Goal: Task Accomplishment & Management: Use online tool/utility

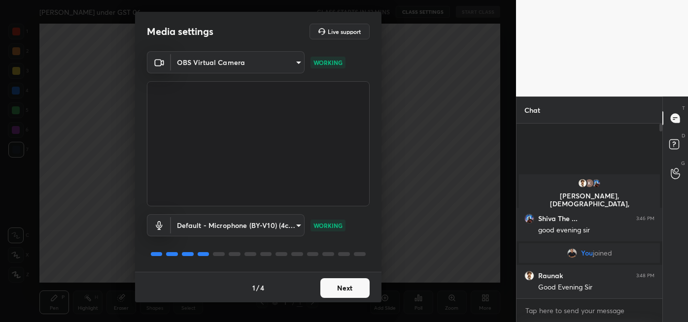
click at [344, 289] on button "Next" at bounding box center [344, 288] width 49 height 20
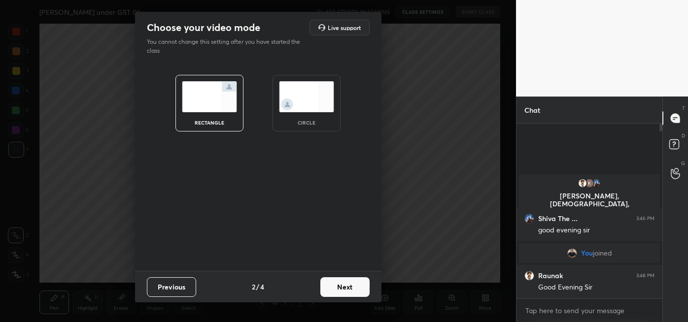
click at [357, 288] on button "Next" at bounding box center [344, 287] width 49 height 20
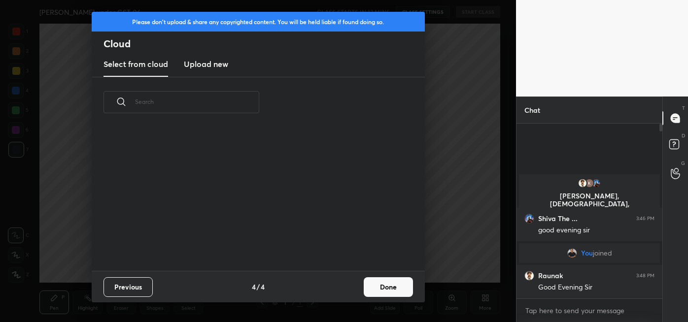
click at [359, 290] on div "Previous 4 / 4 Done" at bounding box center [258, 287] width 333 height 32
click at [394, 289] on button "Done" at bounding box center [388, 287] width 49 height 20
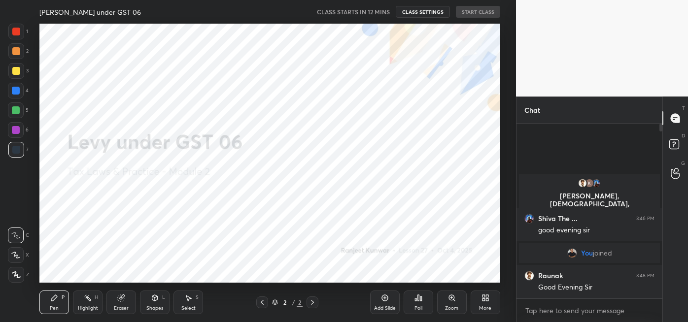
click at [480, 303] on div "More" at bounding box center [485, 303] width 30 height 24
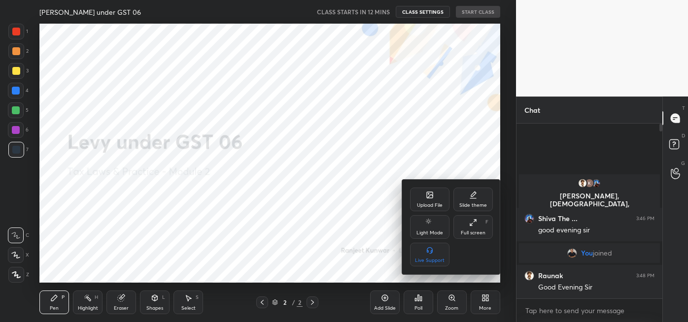
click at [431, 206] on div "Upload File" at bounding box center [430, 205] width 26 height 5
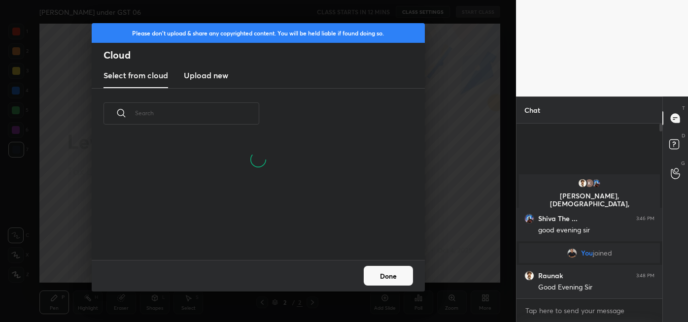
click at [215, 77] on h3 "Upload new" at bounding box center [206, 75] width 44 height 12
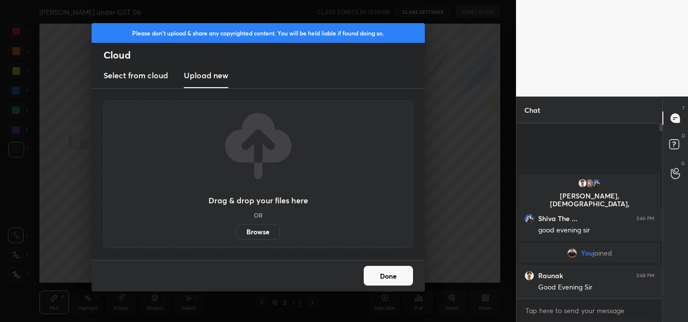
click at [260, 232] on label "Browse" at bounding box center [258, 232] width 44 height 16
click at [236, 232] on input "Browse" at bounding box center [236, 232] width 0 height 16
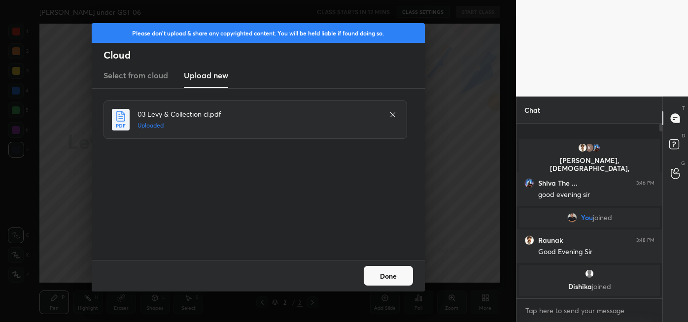
click at [381, 284] on button "Done" at bounding box center [388, 276] width 49 height 20
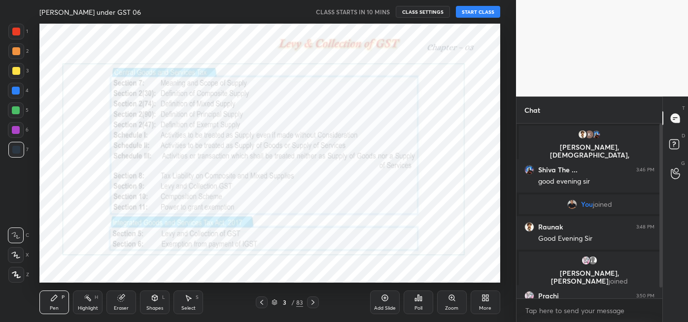
click at [469, 12] on button "START CLASS" at bounding box center [478, 12] width 44 height 12
click at [274, 300] on icon at bounding box center [274, 303] width 6 height 6
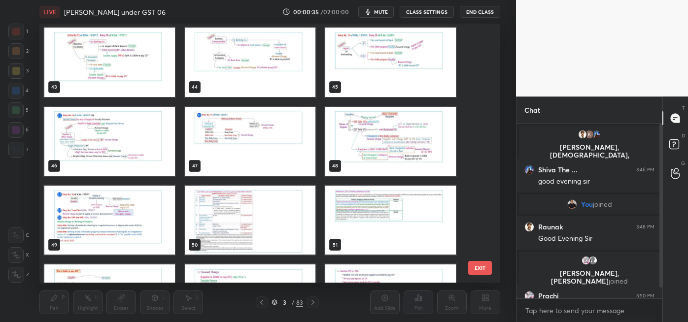
scroll to position [1117, 0]
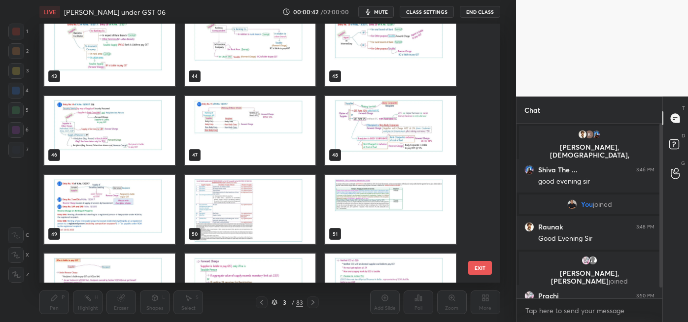
click at [100, 200] on img "grid" at bounding box center [109, 209] width 131 height 69
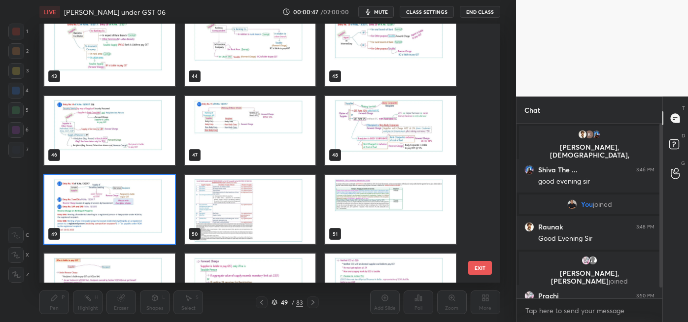
click at [218, 203] on img "grid" at bounding box center [250, 209] width 131 height 69
click at [215, 198] on img "grid" at bounding box center [250, 209] width 131 height 69
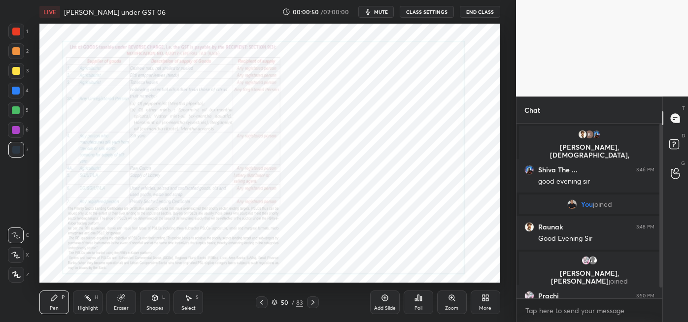
click at [316, 300] on icon at bounding box center [313, 303] width 8 height 8
click at [312, 302] on icon at bounding box center [313, 303] width 8 height 8
click at [262, 302] on icon at bounding box center [262, 303] width 8 height 8
click at [261, 304] on icon at bounding box center [262, 303] width 8 height 8
click at [263, 303] on icon at bounding box center [262, 303] width 8 height 8
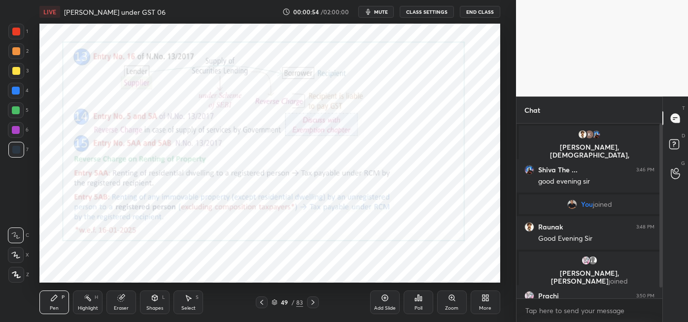
click at [263, 303] on icon at bounding box center [262, 303] width 8 height 8
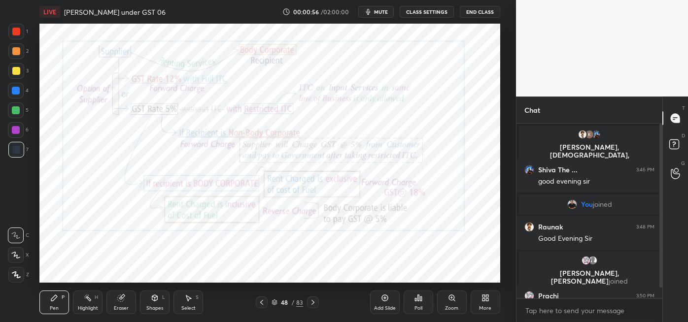
click at [312, 302] on icon at bounding box center [313, 303] width 8 height 8
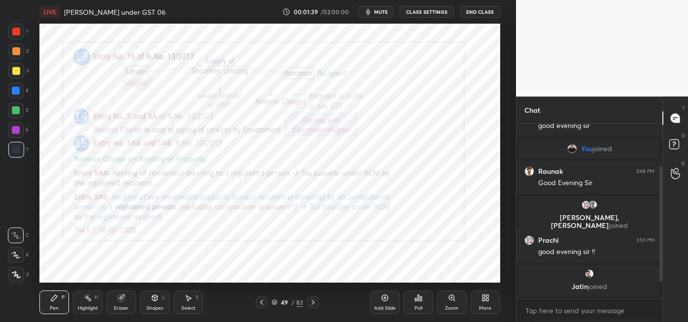
scroll to position [89, 0]
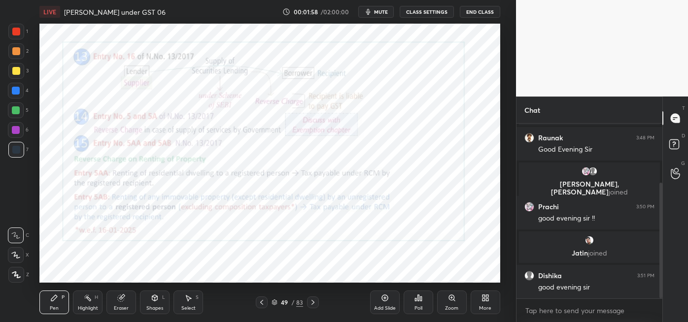
click at [262, 303] on icon at bounding box center [261, 302] width 3 height 5
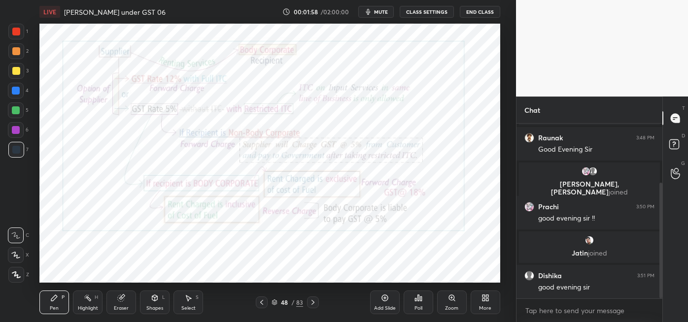
click at [260, 302] on icon at bounding box center [262, 303] width 8 height 8
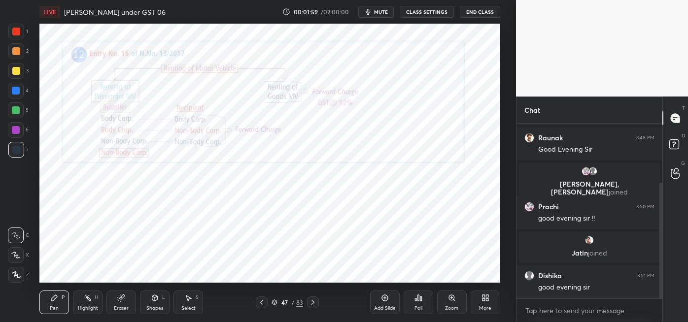
click at [260, 300] on icon at bounding box center [262, 303] width 8 height 8
click at [263, 302] on icon at bounding box center [262, 303] width 8 height 8
click at [263, 303] on icon at bounding box center [262, 303] width 8 height 8
click at [273, 300] on icon at bounding box center [274, 303] width 6 height 6
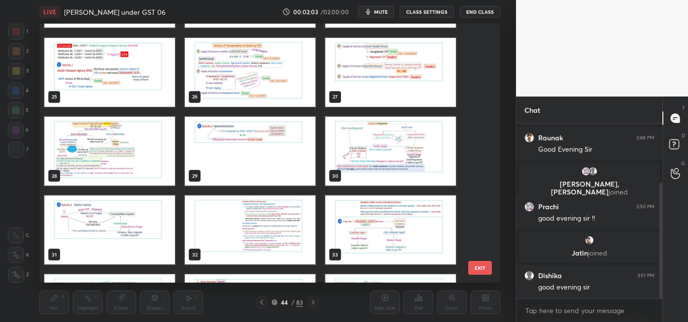
scroll to position [616, 0]
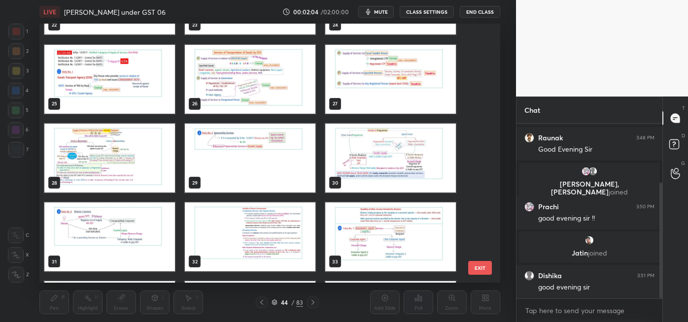
click at [232, 86] on img "grid" at bounding box center [250, 79] width 131 height 69
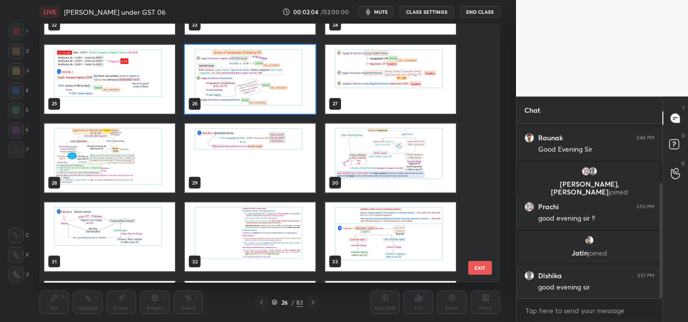
click at [233, 88] on img "grid" at bounding box center [250, 79] width 131 height 69
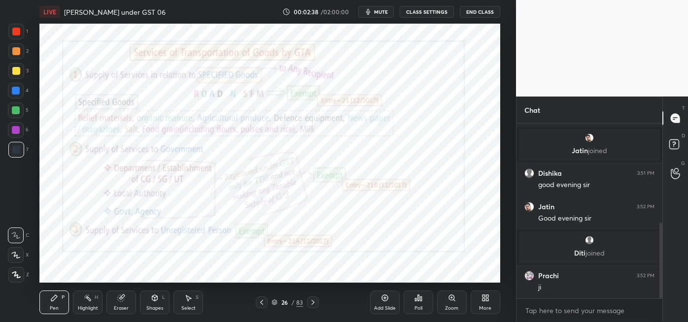
scroll to position [227, 0]
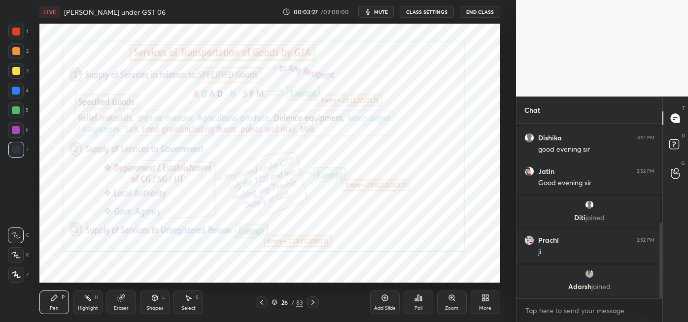
click at [313, 307] on div at bounding box center [313, 303] width 12 height 12
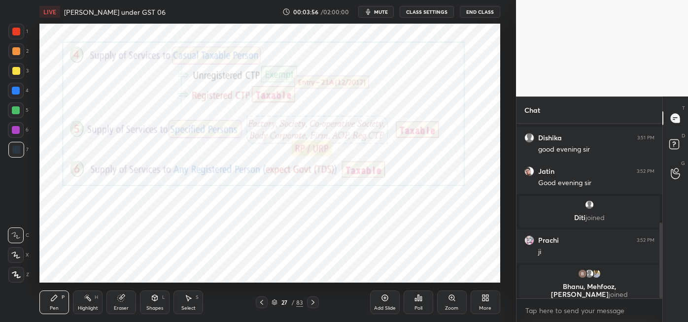
scroll to position [235, 0]
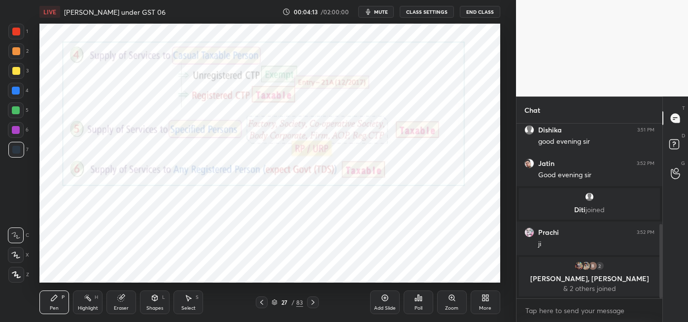
click at [318, 302] on div at bounding box center [313, 303] width 12 height 12
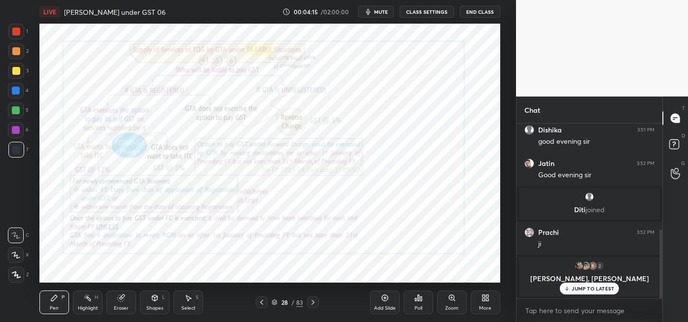
scroll to position [268, 0]
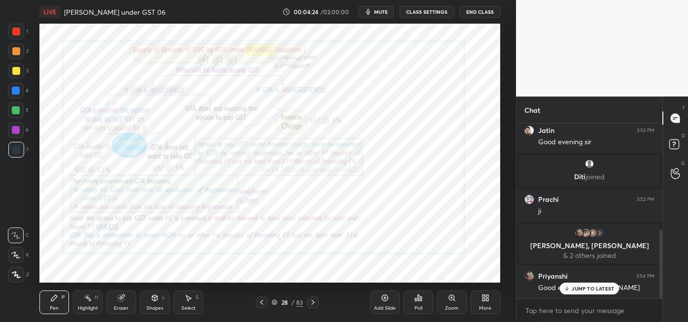
click at [313, 300] on icon at bounding box center [313, 303] width 8 height 8
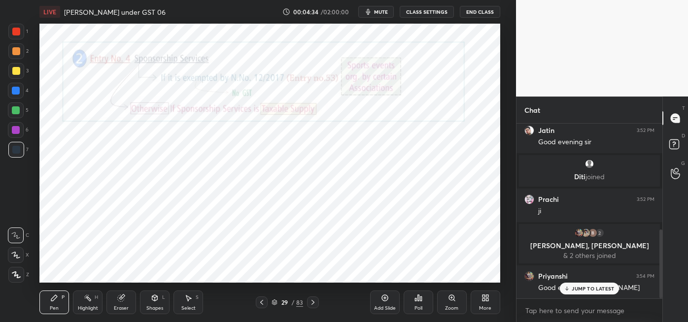
click at [312, 302] on icon at bounding box center [313, 303] width 8 height 8
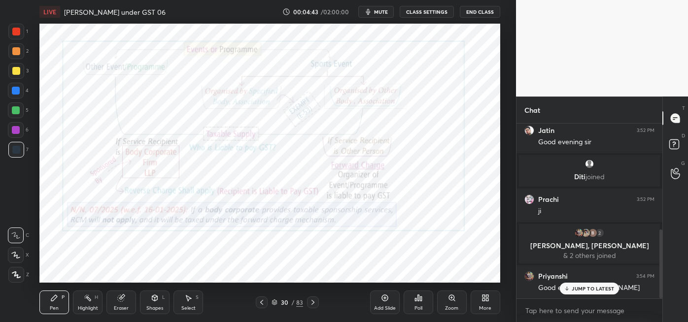
click at [312, 302] on icon at bounding box center [313, 303] width 8 height 8
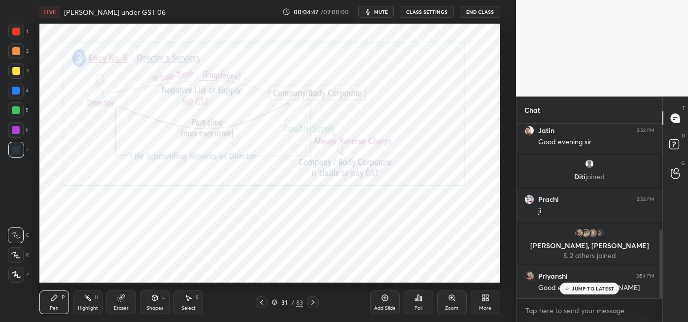
scroll to position [303, 0]
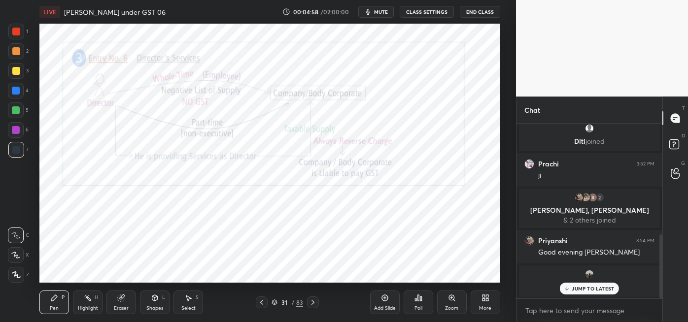
click at [318, 304] on div at bounding box center [313, 303] width 12 height 12
click at [312, 302] on icon at bounding box center [313, 303] width 8 height 8
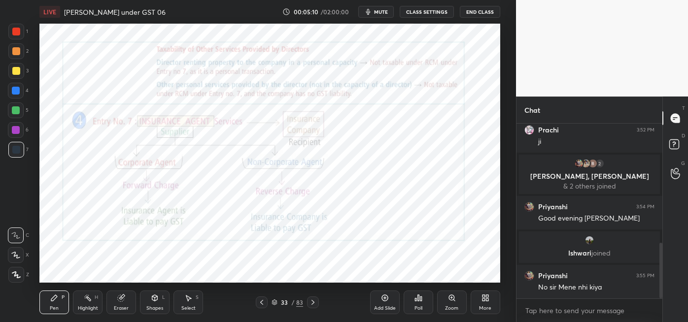
scroll to position [373, 0]
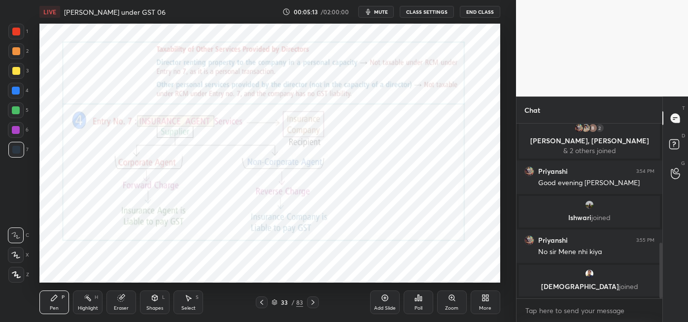
click at [317, 303] on div at bounding box center [313, 303] width 12 height 12
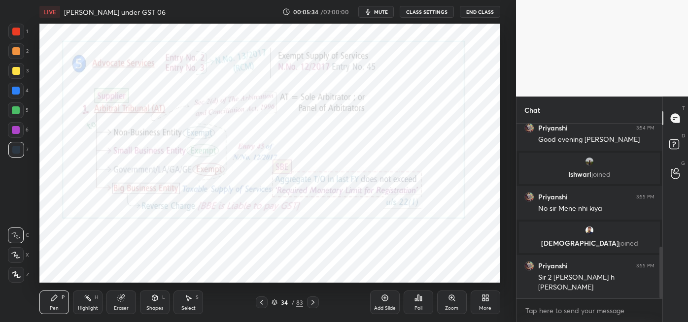
scroll to position [452, 0]
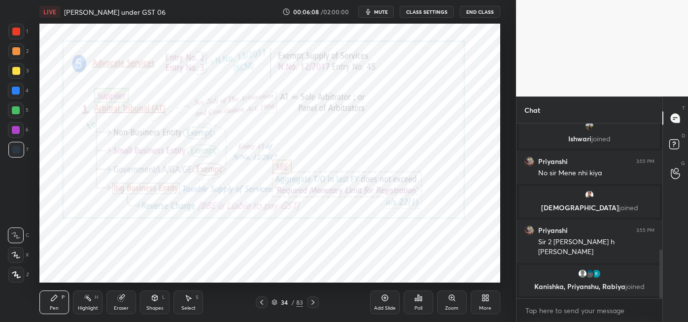
click at [312, 302] on icon at bounding box center [313, 303] width 8 height 8
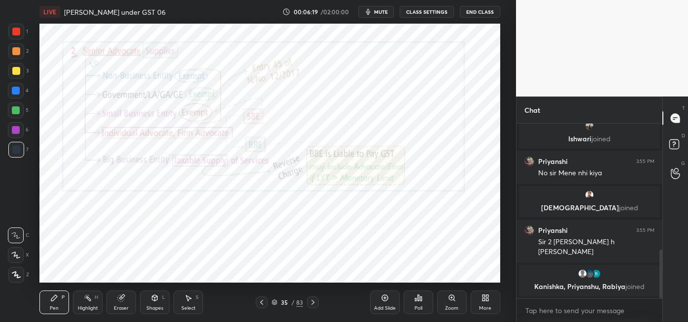
scroll to position [460, 0]
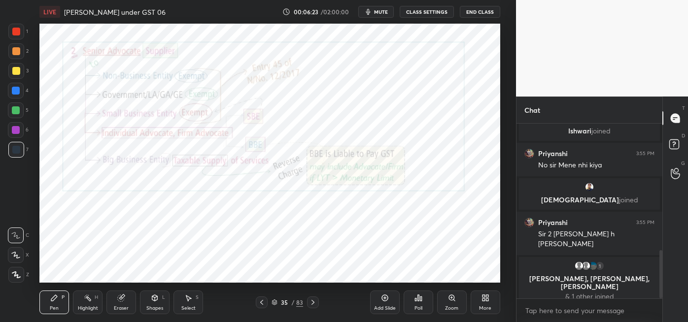
click at [381, 17] on button "mute" at bounding box center [375, 12] width 35 height 12
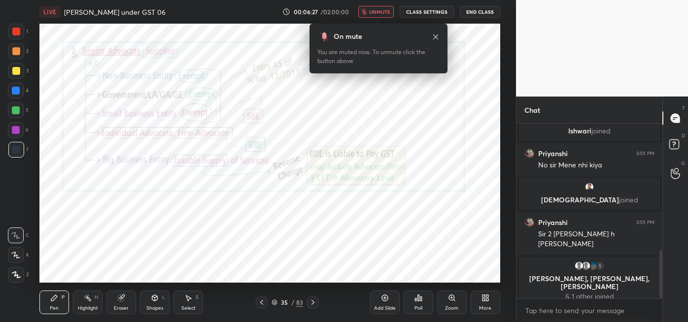
click at [386, 18] on div "On mute You are muted now. To unmute click the button above" at bounding box center [378, 46] width 138 height 56
click at [380, 16] on button "unmute" at bounding box center [375, 12] width 35 height 12
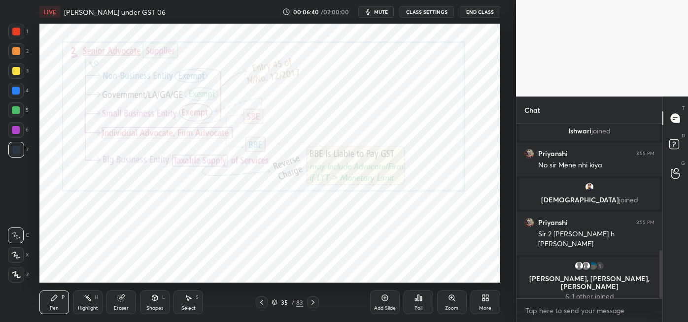
scroll to position [482, 0]
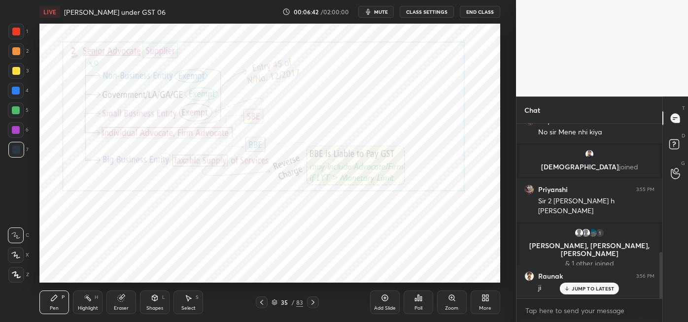
click at [311, 306] on icon at bounding box center [313, 303] width 8 height 8
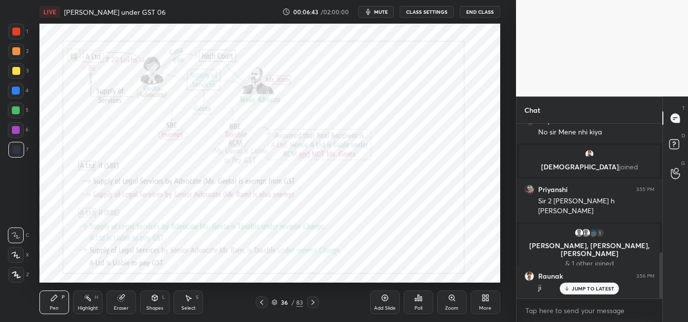
click at [318, 304] on div at bounding box center [313, 303] width 12 height 12
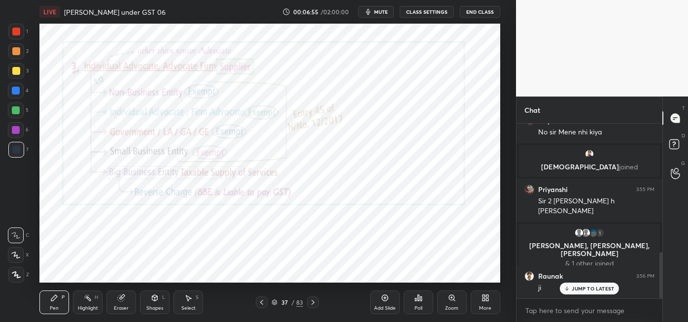
click at [312, 303] on icon at bounding box center [312, 302] width 3 height 5
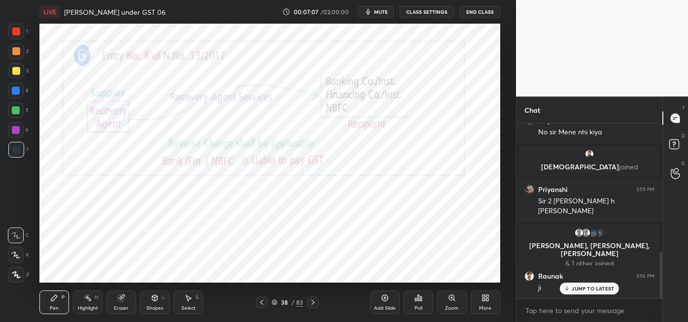
click at [317, 303] on div at bounding box center [313, 303] width 12 height 12
click at [316, 301] on icon at bounding box center [313, 303] width 8 height 8
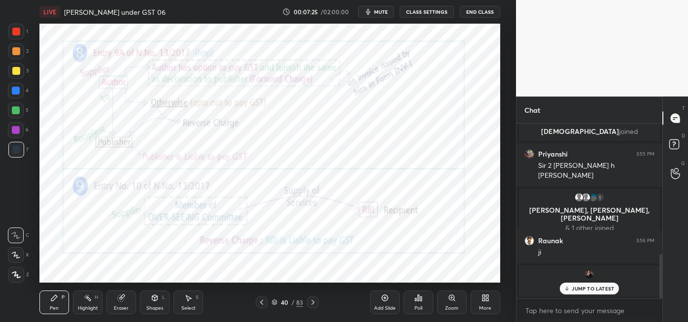
scroll to position [551, 0]
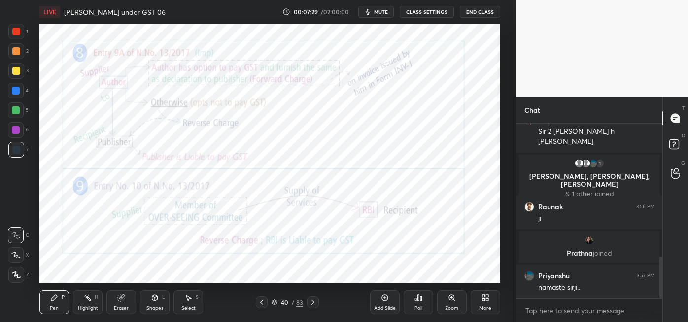
click at [312, 302] on icon at bounding box center [313, 303] width 8 height 8
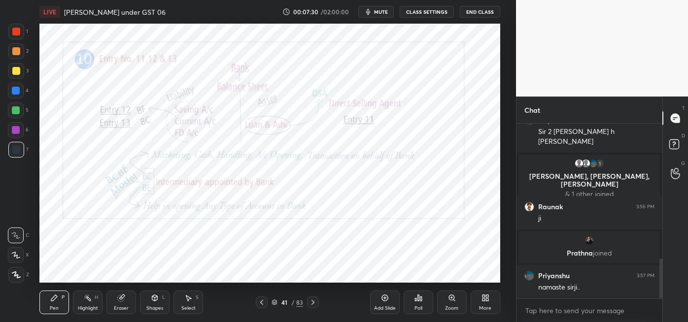
scroll to position [594, 0]
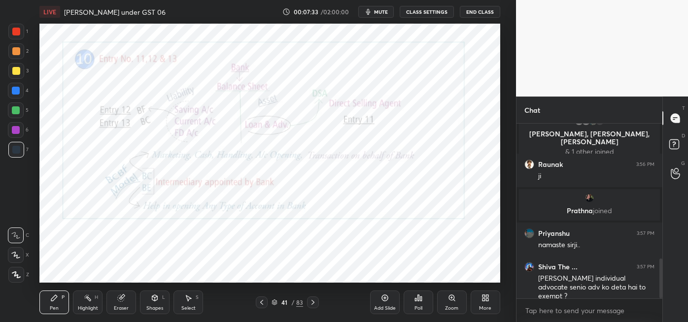
click at [312, 300] on icon at bounding box center [313, 303] width 8 height 8
click at [312, 301] on icon at bounding box center [313, 303] width 8 height 8
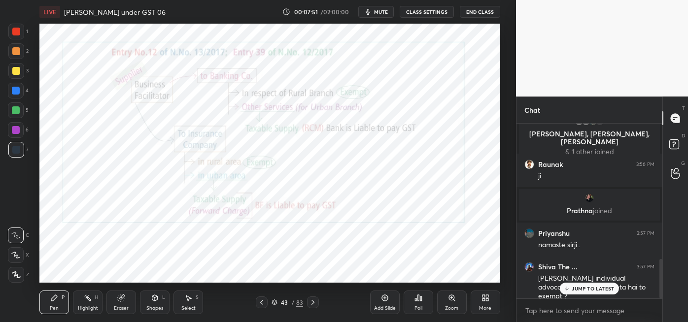
scroll to position [603, 0]
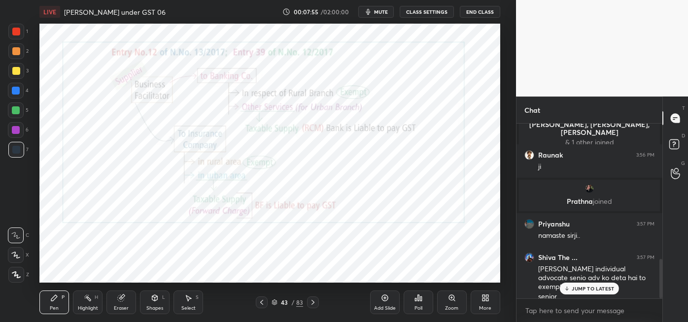
click at [316, 300] on icon at bounding box center [313, 303] width 8 height 8
click at [309, 302] on icon at bounding box center [313, 303] width 8 height 8
click at [312, 302] on icon at bounding box center [313, 303] width 8 height 8
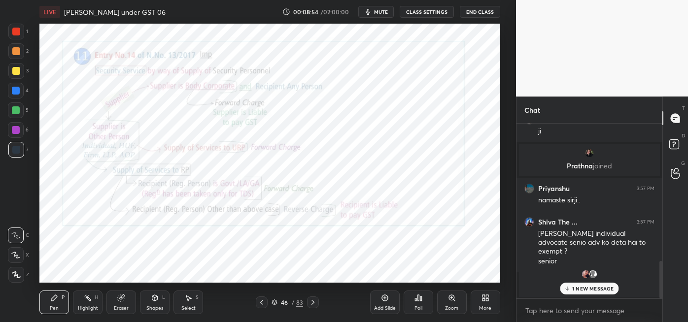
click at [312, 302] on icon at bounding box center [313, 303] width 8 height 8
click at [318, 300] on div at bounding box center [313, 303] width 12 height 12
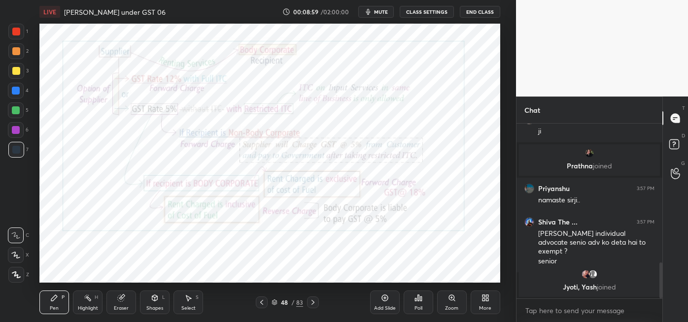
scroll to position [672, 0]
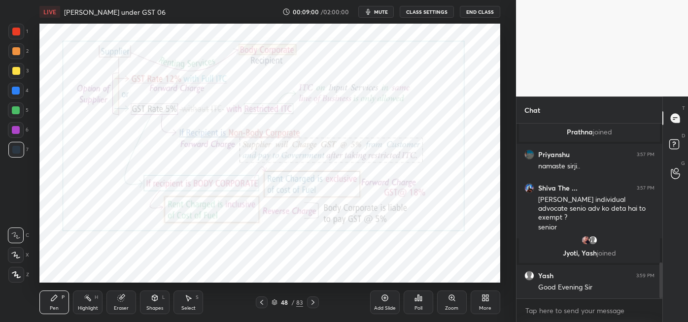
click at [263, 302] on icon at bounding box center [262, 303] width 8 height 8
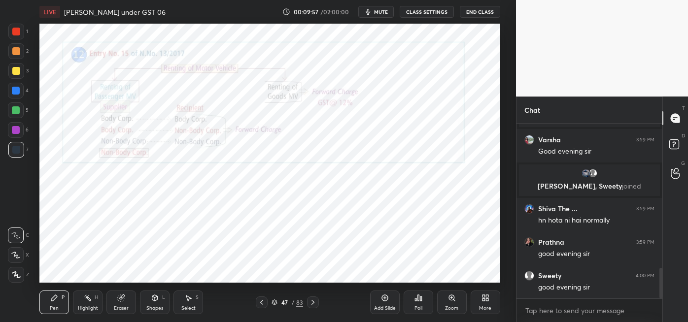
scroll to position [863, 0]
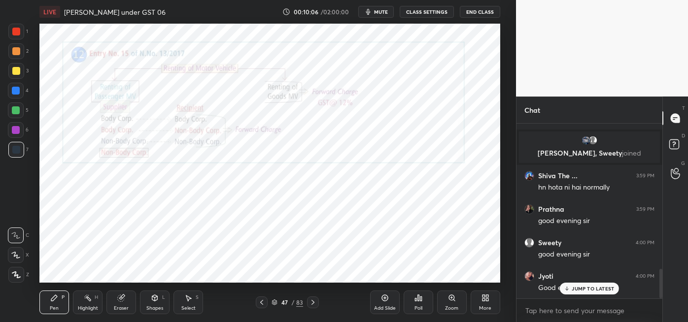
click at [381, 6] on button "mute" at bounding box center [375, 12] width 35 height 12
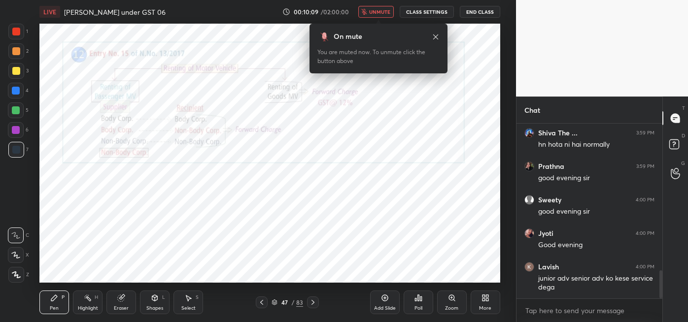
click at [436, 36] on icon at bounding box center [436, 37] width 8 height 8
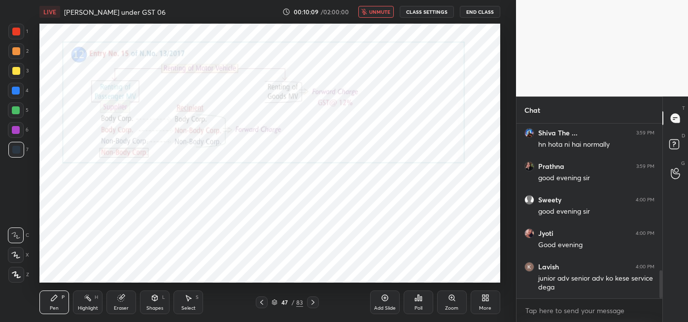
click at [383, 13] on span "unmute" at bounding box center [379, 11] width 21 height 7
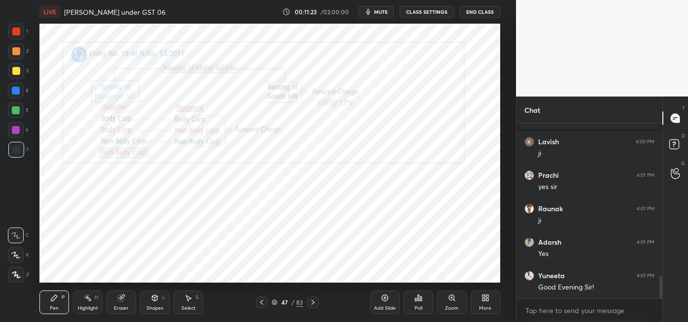
scroll to position [1178, 0]
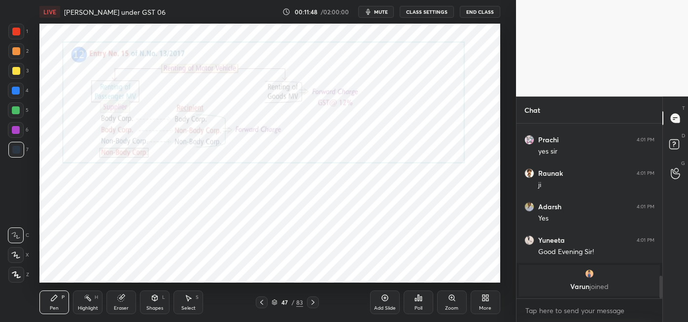
click at [89, 301] on icon at bounding box center [88, 298] width 8 height 8
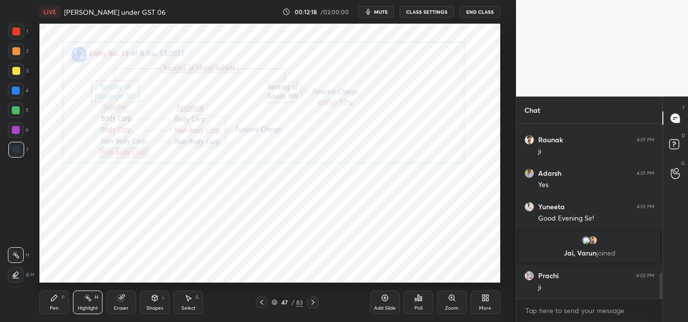
scroll to position [1011, 0]
click at [310, 301] on icon at bounding box center [313, 303] width 8 height 8
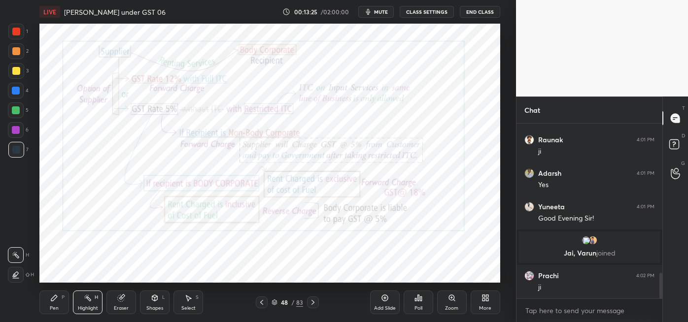
click at [58, 297] on div "Pen P" at bounding box center [54, 303] width 30 height 24
click at [262, 303] on icon at bounding box center [262, 303] width 8 height 8
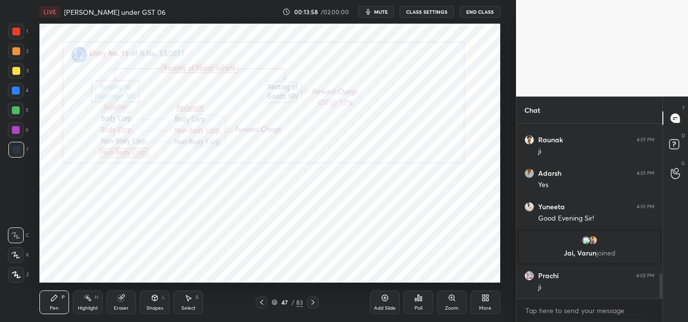
scroll to position [1044, 0]
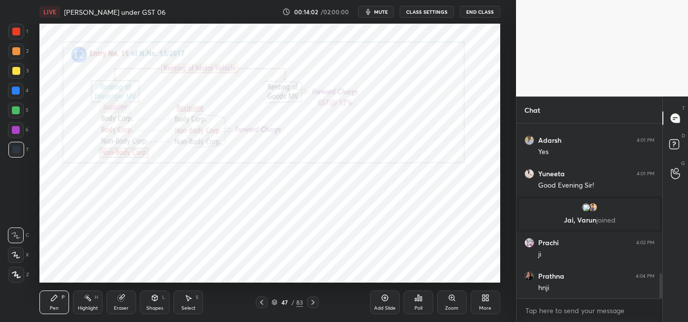
click at [21, 131] on div at bounding box center [16, 130] width 16 height 16
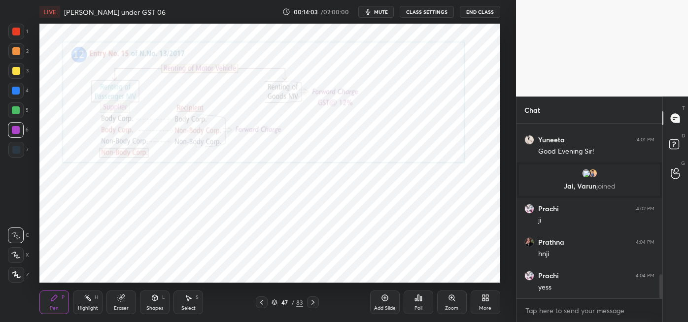
click at [17, 112] on div at bounding box center [16, 110] width 8 height 8
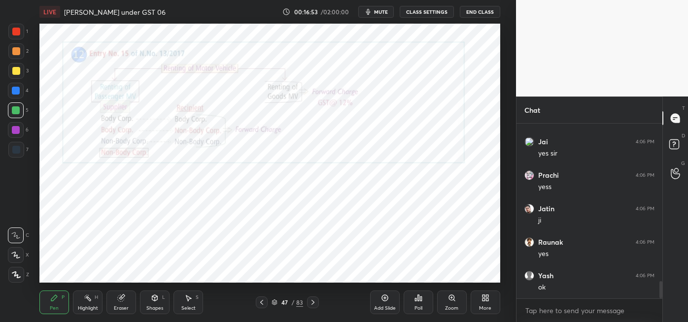
scroll to position [1647, 0]
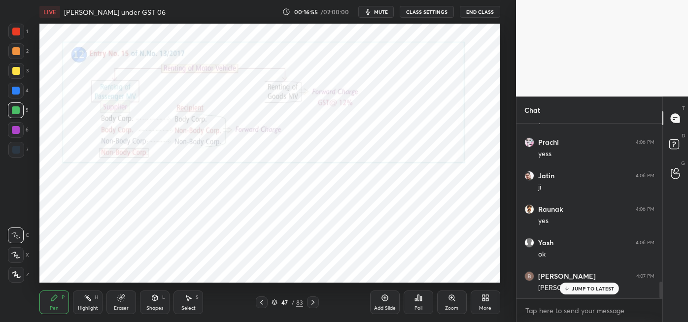
click at [309, 306] on icon at bounding box center [313, 303] width 8 height 8
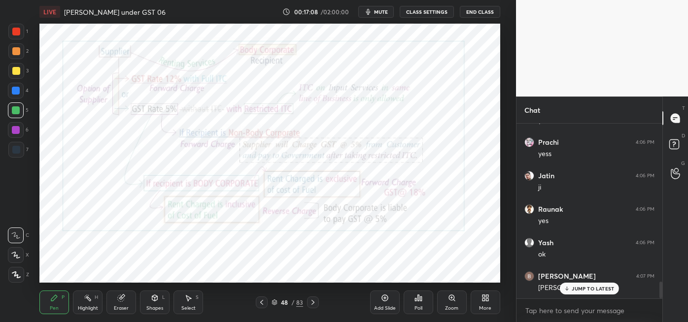
click at [88, 301] on icon at bounding box center [88, 298] width 8 height 8
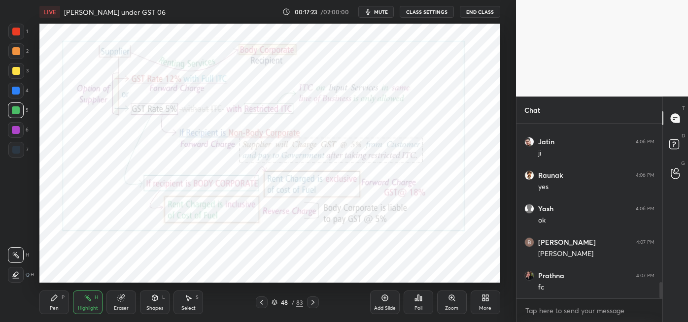
scroll to position [1714, 0]
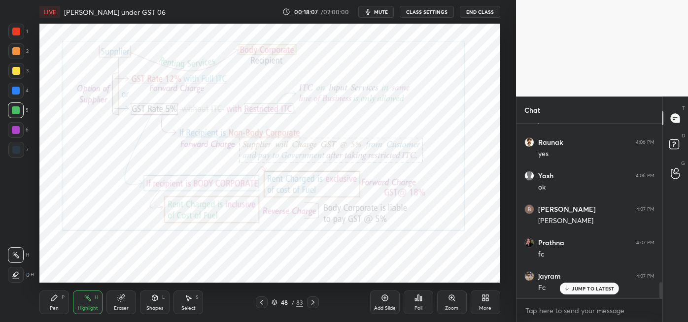
click at [54, 306] on div "Pen" at bounding box center [54, 308] width 9 height 5
click at [370, 10] on icon "button" at bounding box center [368, 12] width 8 height 8
click at [381, 12] on span "unmute" at bounding box center [379, 11] width 21 height 7
click at [18, 256] on icon at bounding box center [15, 255] width 9 height 7
click at [18, 148] on div at bounding box center [16, 150] width 8 height 8
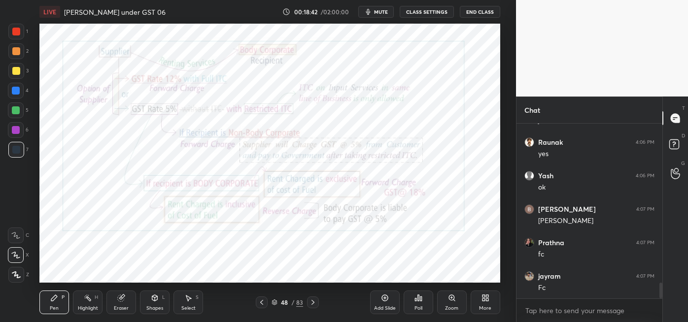
scroll to position [1748, 0]
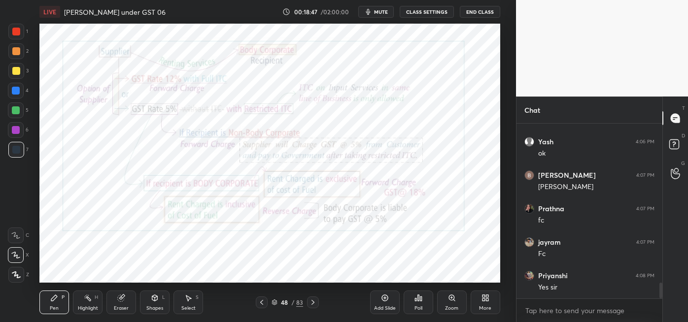
click at [118, 304] on div "Eraser" at bounding box center [121, 303] width 30 height 24
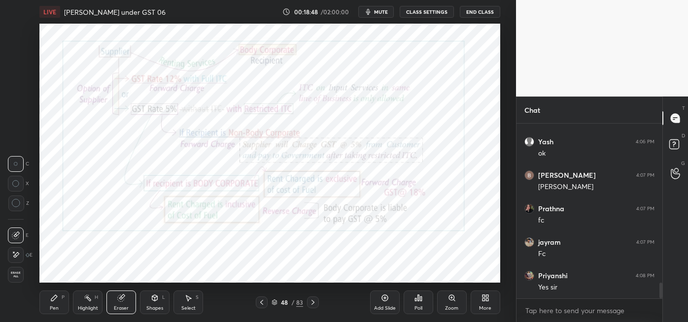
click at [16, 254] on icon at bounding box center [16, 255] width 5 height 5
click at [58, 302] on div "Pen P" at bounding box center [54, 303] width 30 height 24
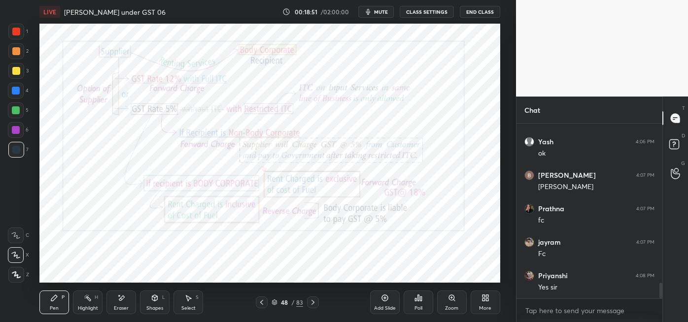
click at [20, 236] on icon at bounding box center [15, 235] width 9 height 7
click at [383, 297] on icon at bounding box center [385, 298] width 8 height 8
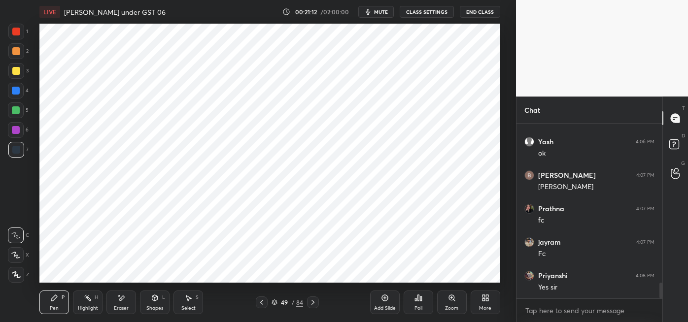
click at [18, 131] on div at bounding box center [16, 130] width 8 height 8
click at [18, 92] on div at bounding box center [16, 91] width 8 height 8
click at [15, 35] on div at bounding box center [16, 32] width 16 height 16
click at [17, 112] on div at bounding box center [16, 110] width 8 height 8
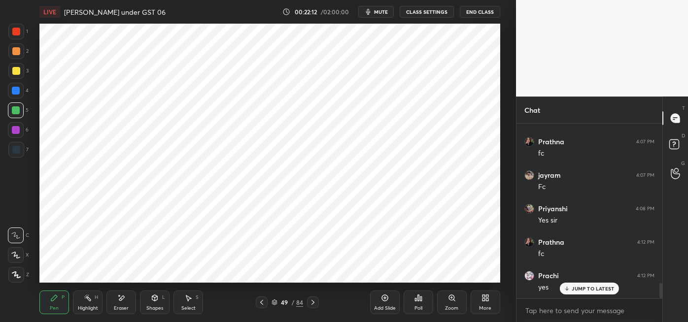
scroll to position [1848, 0]
click at [20, 152] on div at bounding box center [16, 150] width 8 height 8
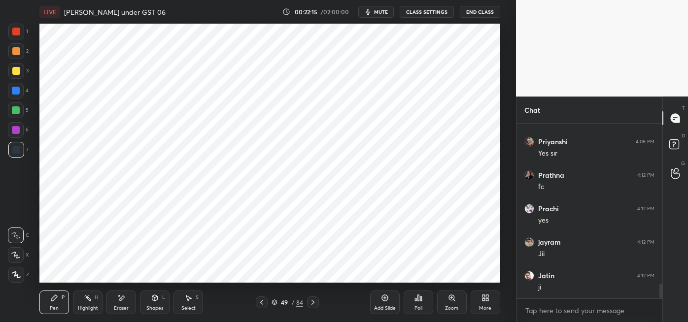
scroll to position [1915, 0]
click at [18, 94] on div at bounding box center [16, 91] width 8 height 8
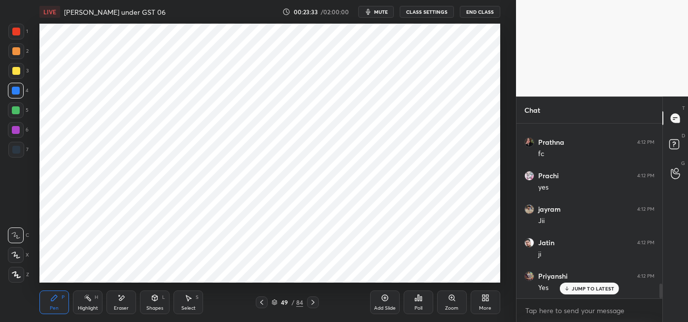
click at [20, 151] on div at bounding box center [16, 150] width 16 height 16
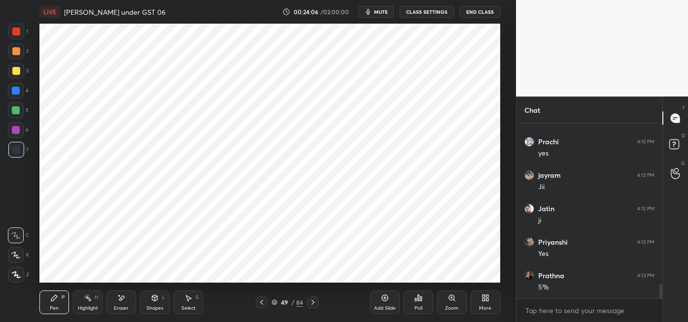
click at [17, 132] on div at bounding box center [16, 130] width 8 height 8
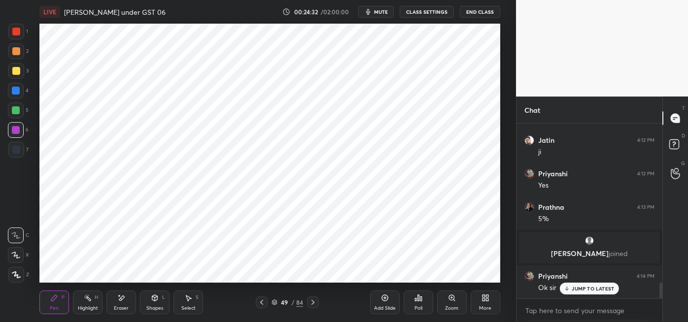
scroll to position [1769, 0]
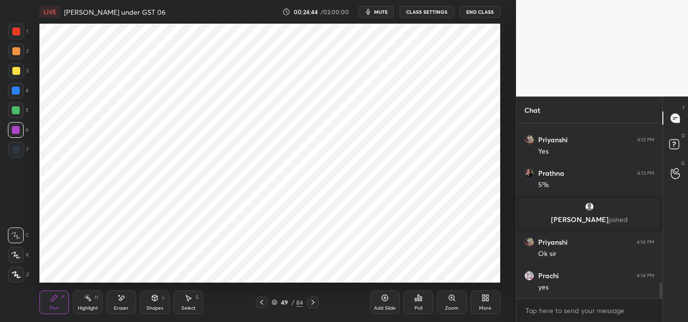
click at [88, 304] on div "Highlight H" at bounding box center [88, 303] width 30 height 24
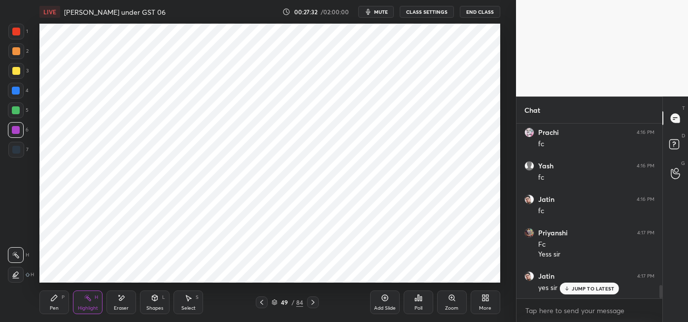
scroll to position [2191, 0]
click at [386, 301] on icon at bounding box center [385, 298] width 8 height 8
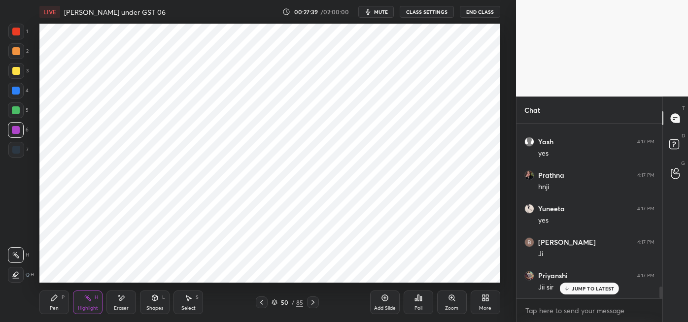
scroll to position [2425, 0]
click at [52, 303] on div "Pen P" at bounding box center [54, 303] width 30 height 24
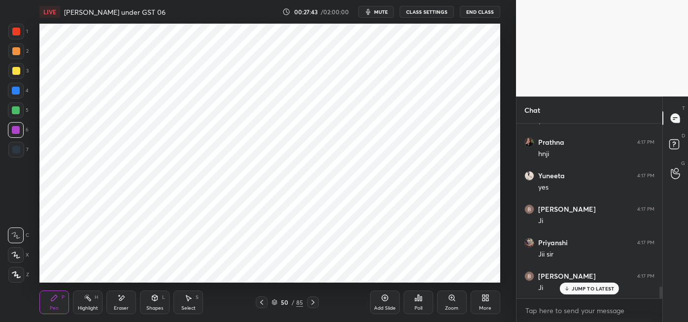
click at [19, 151] on div at bounding box center [16, 150] width 8 height 8
click at [18, 91] on div at bounding box center [16, 91] width 8 height 8
click at [17, 134] on div at bounding box center [16, 130] width 16 height 16
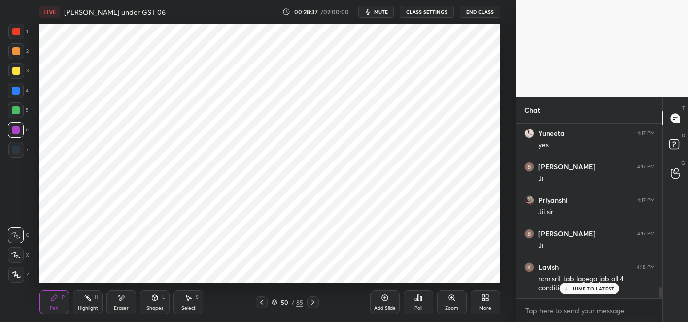
click at [18, 151] on div at bounding box center [16, 150] width 8 height 8
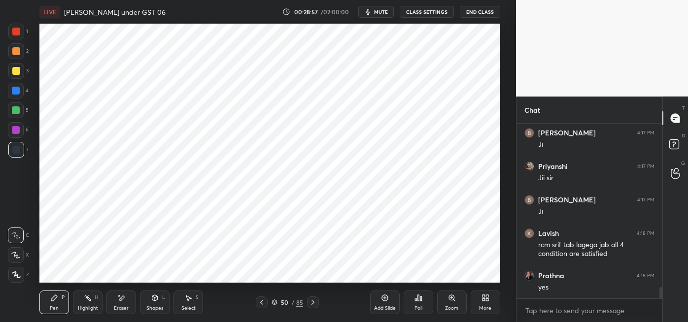
click at [20, 91] on div at bounding box center [16, 91] width 16 height 16
click at [17, 115] on div at bounding box center [16, 110] width 16 height 16
click at [17, 92] on div at bounding box center [16, 91] width 8 height 8
click at [18, 153] on div at bounding box center [16, 150] width 8 height 8
click at [17, 111] on div at bounding box center [16, 110] width 8 height 8
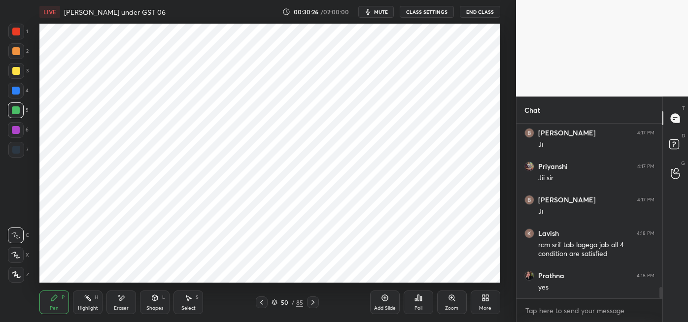
click at [18, 133] on div at bounding box center [16, 130] width 8 height 8
click at [20, 35] on div at bounding box center [16, 32] width 16 height 16
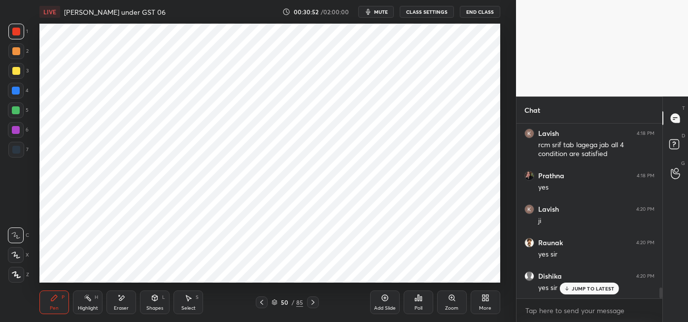
scroll to position [2635, 0]
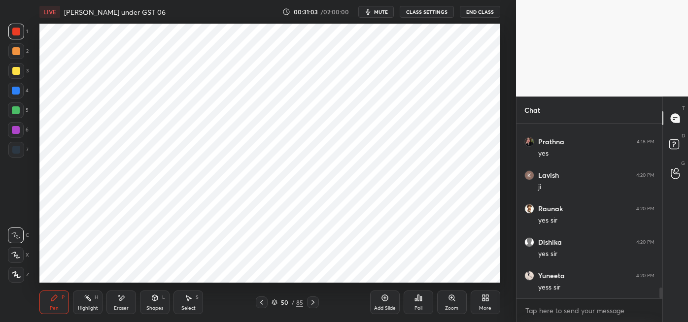
click at [379, 17] on button "mute" at bounding box center [375, 12] width 35 height 12
click at [378, 16] on button "unmute" at bounding box center [375, 12] width 35 height 12
click at [382, 10] on span "mute" at bounding box center [381, 11] width 14 height 7
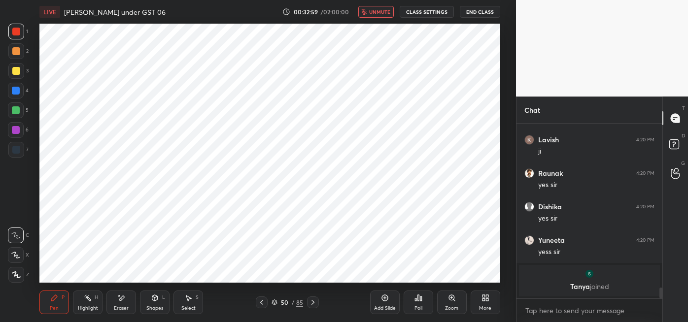
click at [380, 12] on span "unmute" at bounding box center [379, 11] width 21 height 7
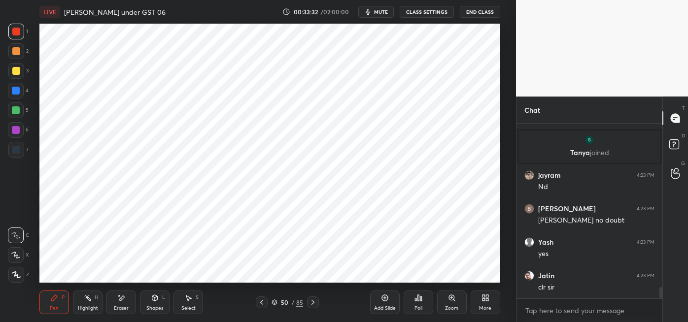
scroll to position [2577, 0]
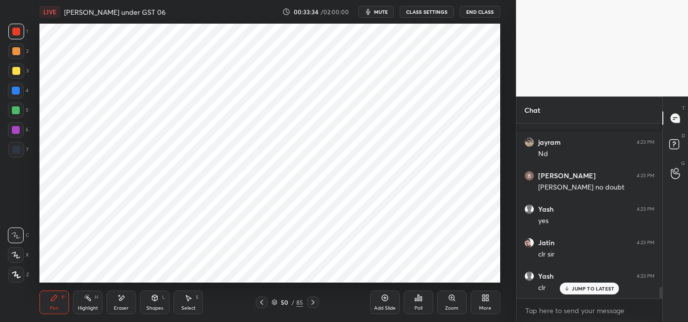
click at [312, 302] on icon at bounding box center [313, 303] width 8 height 8
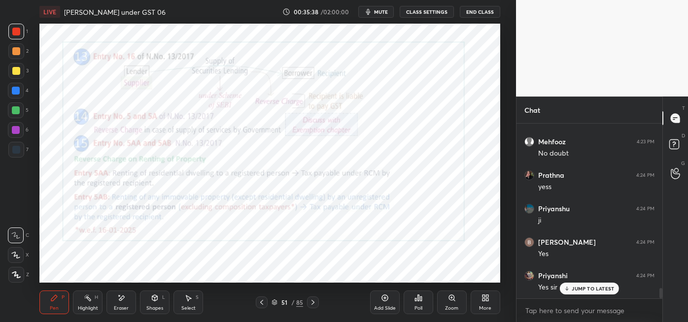
scroll to position [2778, 0]
click at [312, 302] on icon at bounding box center [313, 303] width 8 height 8
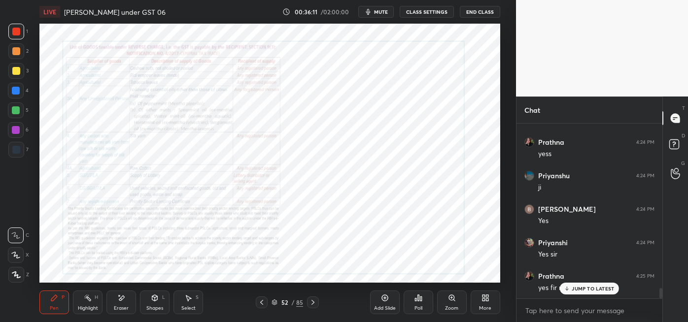
scroll to position [2812, 0]
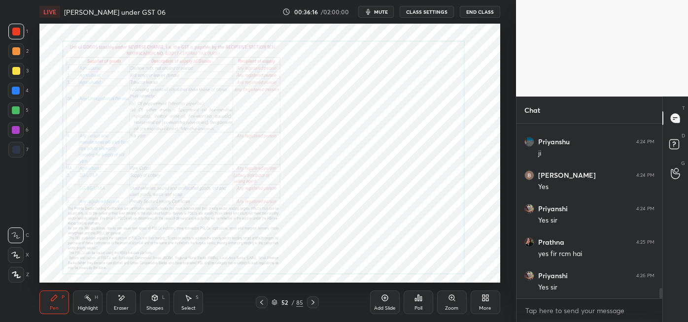
click at [312, 302] on icon at bounding box center [313, 303] width 8 height 8
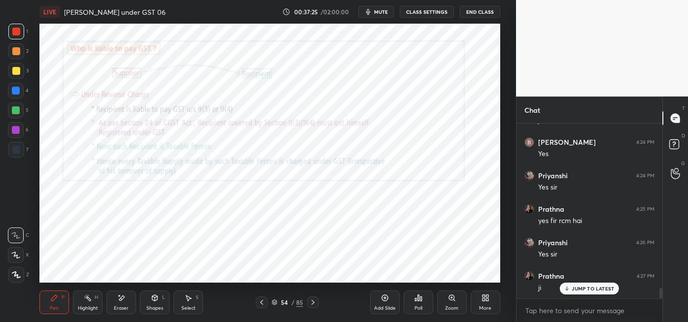
click at [308, 306] on div at bounding box center [313, 303] width 12 height 12
click at [312, 302] on icon at bounding box center [313, 303] width 8 height 8
click at [313, 306] on div at bounding box center [313, 303] width 12 height 12
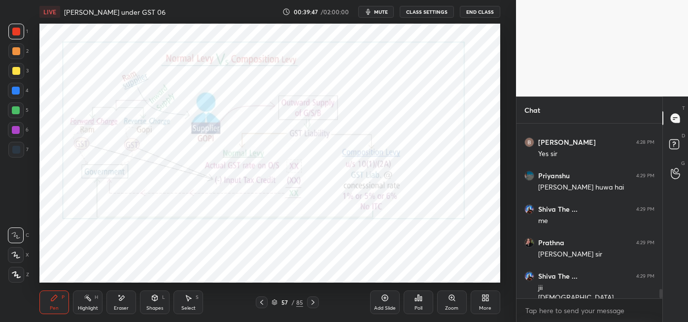
scroll to position [3057, 0]
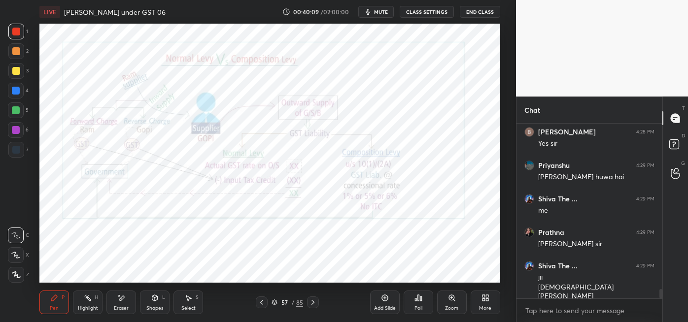
click at [381, 300] on icon at bounding box center [385, 298] width 8 height 8
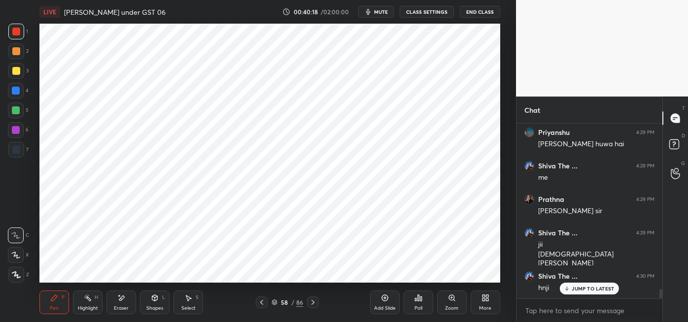
click at [19, 148] on div at bounding box center [16, 150] width 8 height 8
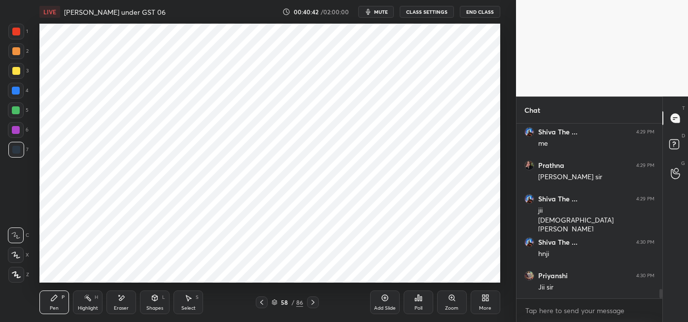
click at [122, 300] on icon at bounding box center [121, 298] width 5 height 5
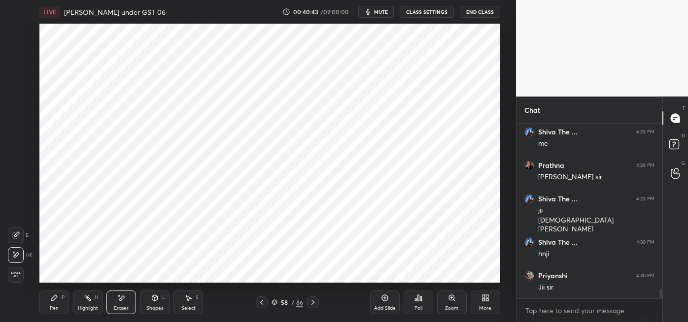
click at [55, 303] on div "Pen P" at bounding box center [54, 303] width 30 height 24
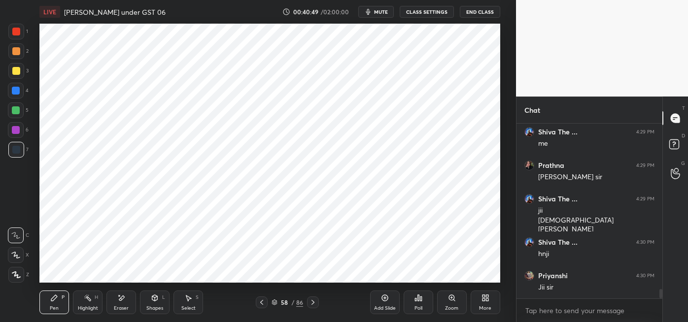
click at [16, 91] on div at bounding box center [16, 91] width 8 height 8
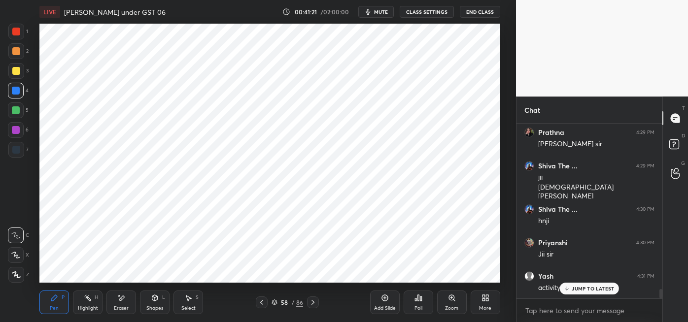
click at [119, 304] on div "Eraser" at bounding box center [121, 303] width 30 height 24
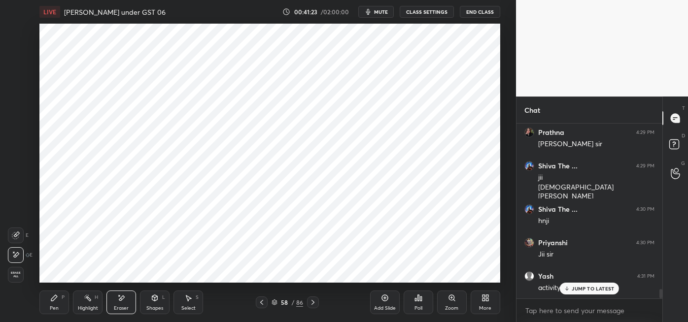
click at [56, 299] on icon at bounding box center [54, 298] width 8 height 8
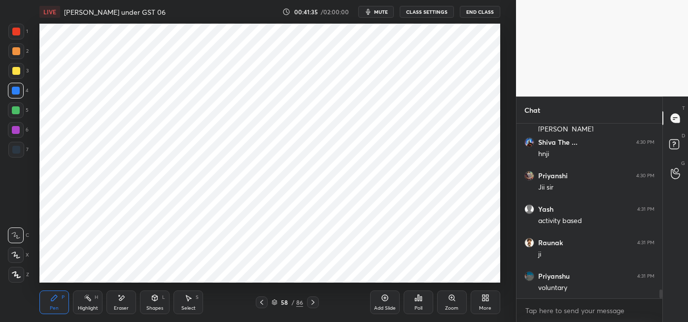
scroll to position [3258, 0]
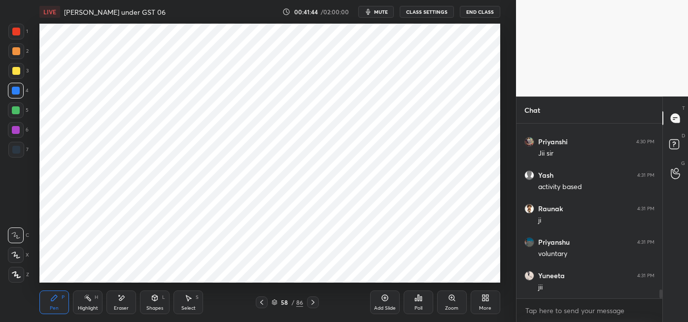
click at [384, 300] on icon at bounding box center [384, 298] width 6 height 6
click at [18, 149] on div at bounding box center [16, 150] width 8 height 8
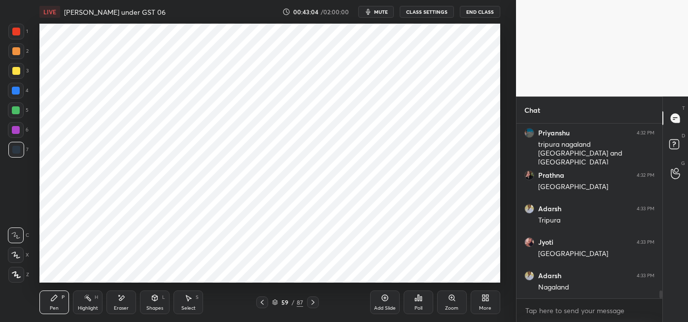
scroll to position [3678, 0]
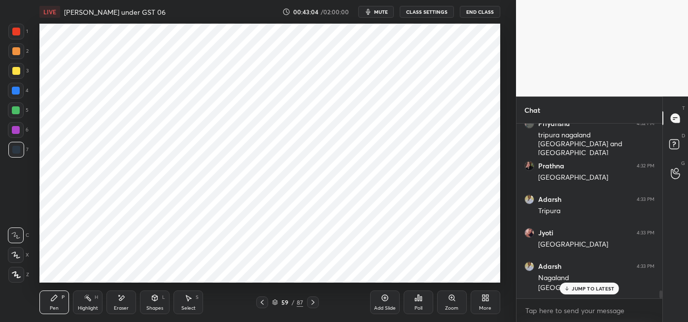
click at [19, 34] on div at bounding box center [16, 32] width 8 height 8
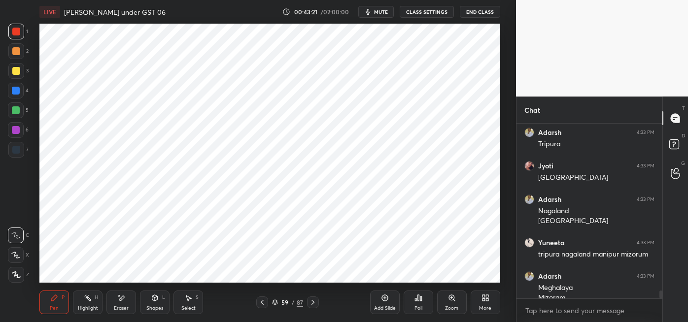
scroll to position [3755, 0]
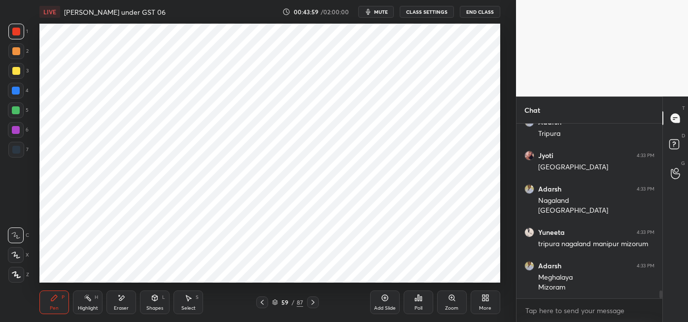
click at [18, 151] on div at bounding box center [16, 150] width 8 height 8
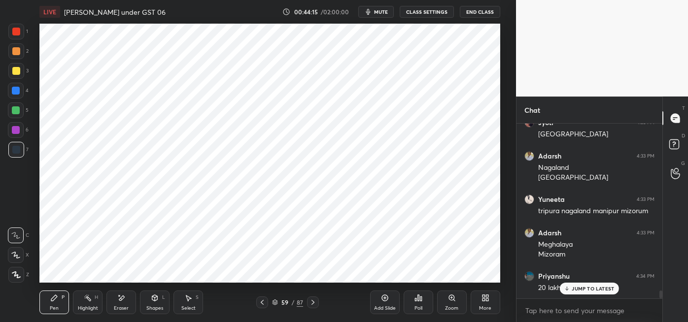
click at [18, 111] on div at bounding box center [16, 110] width 8 height 8
click at [18, 150] on div at bounding box center [16, 150] width 8 height 8
click at [15, 110] on div at bounding box center [16, 110] width 8 height 8
click at [19, 151] on div at bounding box center [16, 150] width 8 height 8
click at [17, 132] on div at bounding box center [16, 130] width 8 height 8
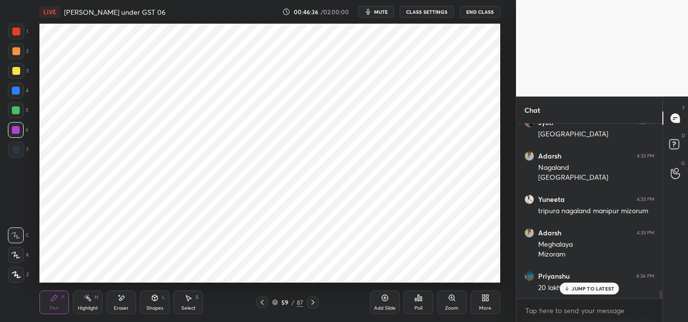
click at [119, 304] on div "Eraser" at bounding box center [121, 303] width 30 height 24
click at [51, 300] on icon at bounding box center [54, 298] width 6 height 6
click at [17, 152] on div at bounding box center [16, 150] width 8 height 8
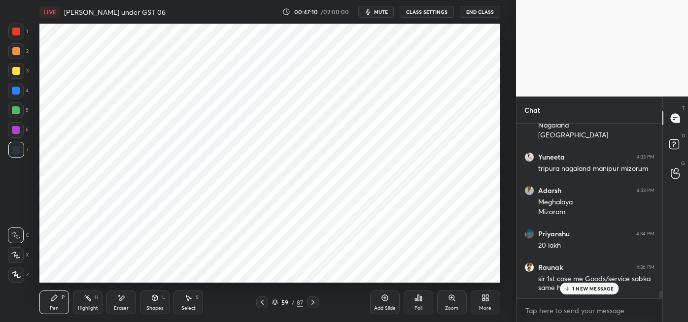
scroll to position [3873, 0]
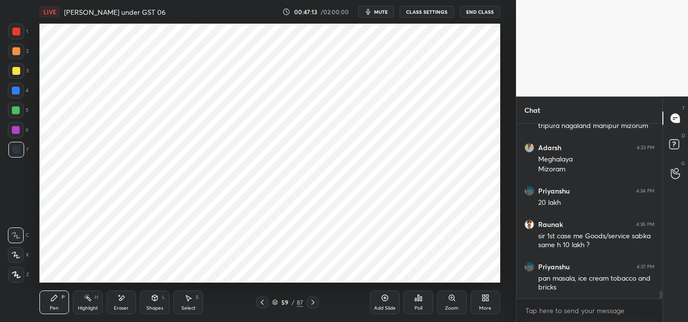
click at [91, 304] on div "Highlight H" at bounding box center [88, 303] width 30 height 24
click at [60, 300] on div "Pen P" at bounding box center [54, 303] width 30 height 24
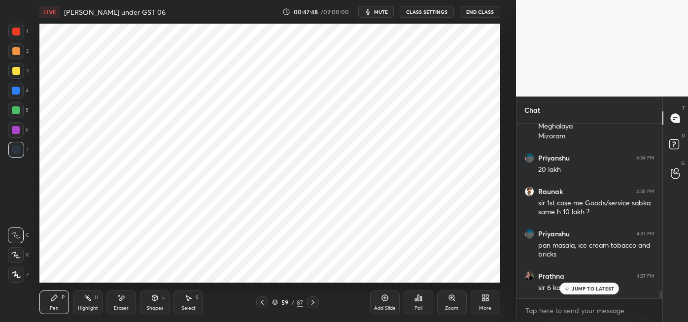
click at [582, 288] on p "JUMP TO LATEST" at bounding box center [592, 289] width 42 height 6
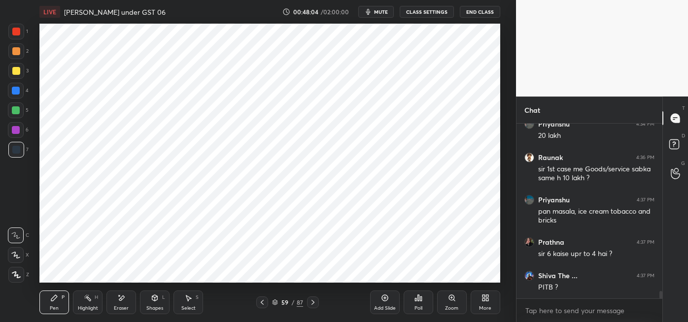
click at [83, 303] on div "Highlight H" at bounding box center [88, 303] width 30 height 24
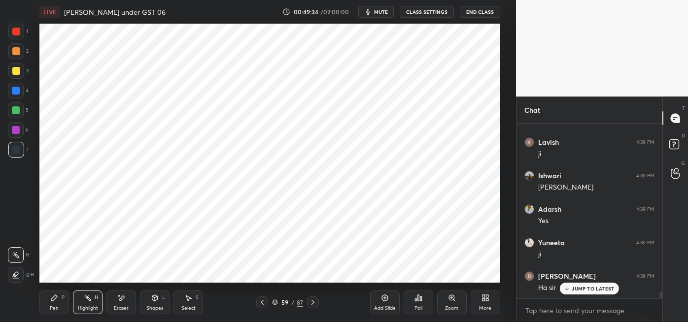
scroll to position [4252, 0]
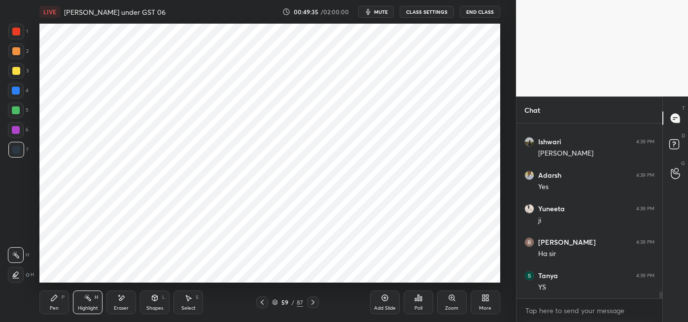
click at [377, 298] on div "Add Slide" at bounding box center [385, 303] width 30 height 24
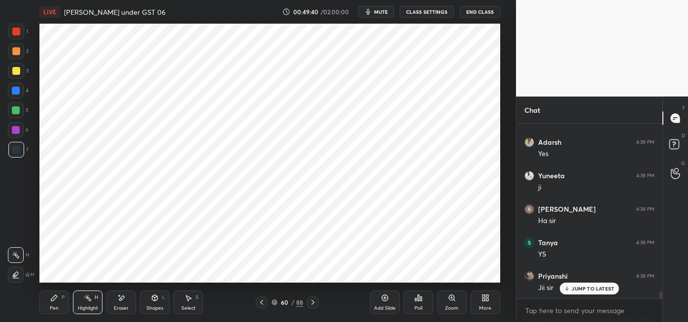
click at [19, 92] on div at bounding box center [16, 91] width 8 height 8
click at [51, 300] on icon at bounding box center [54, 298] width 6 height 6
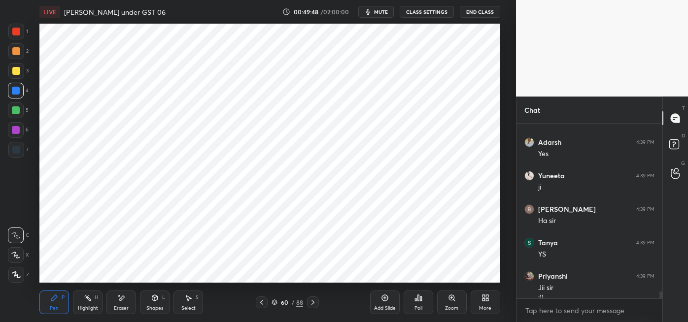
scroll to position [4295, 0]
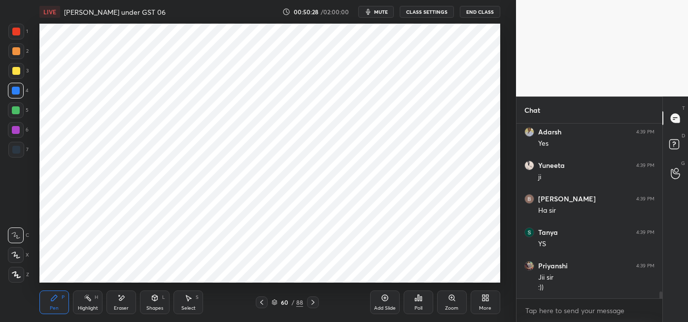
click at [16, 113] on div at bounding box center [16, 110] width 8 height 8
click at [19, 94] on div at bounding box center [16, 91] width 8 height 8
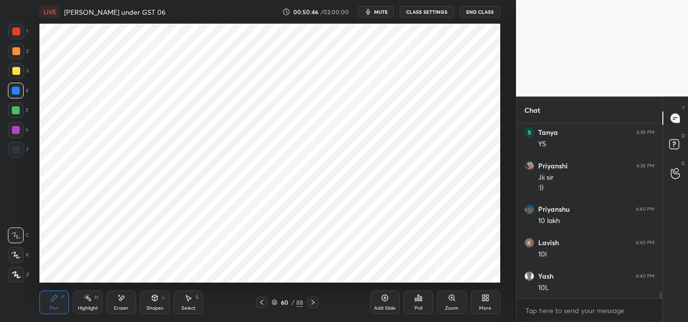
scroll to position [4429, 0]
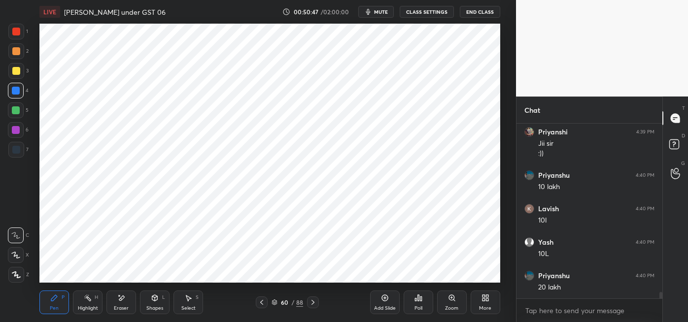
click at [20, 111] on div at bounding box center [16, 110] width 16 height 16
click at [18, 148] on div at bounding box center [16, 150] width 8 height 8
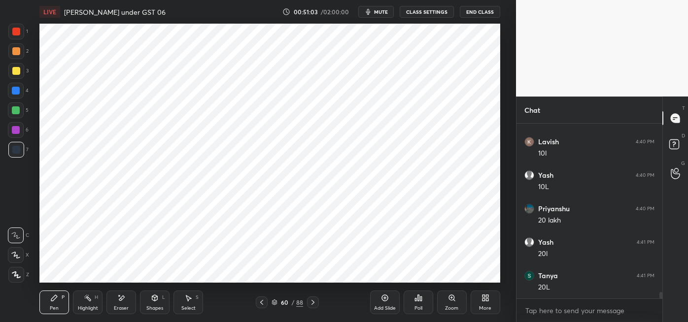
scroll to position [4529, 0]
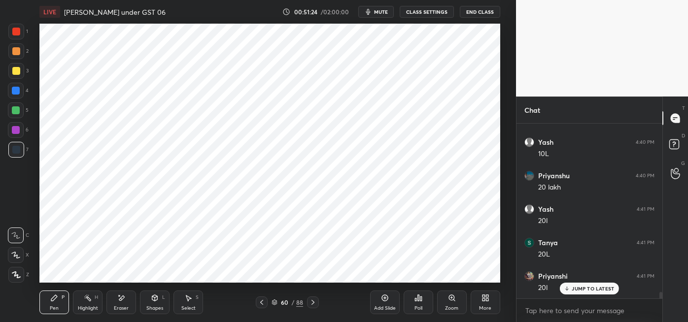
click at [19, 93] on div at bounding box center [16, 91] width 8 height 8
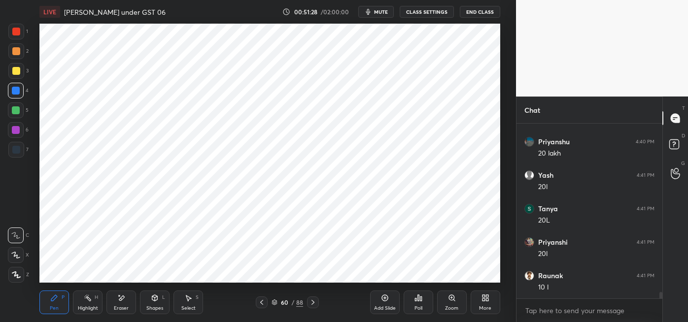
click at [17, 150] on div at bounding box center [16, 150] width 8 height 8
click at [122, 304] on div "Eraser" at bounding box center [121, 303] width 30 height 24
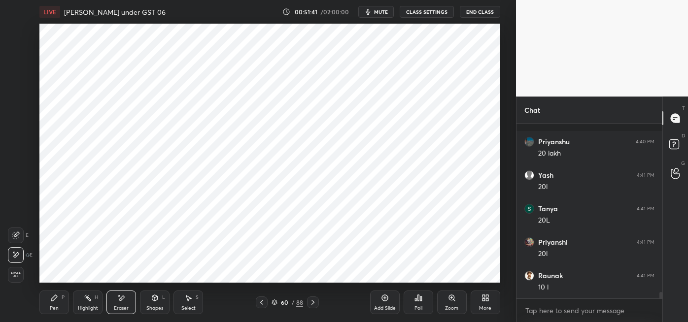
scroll to position [4605, 0]
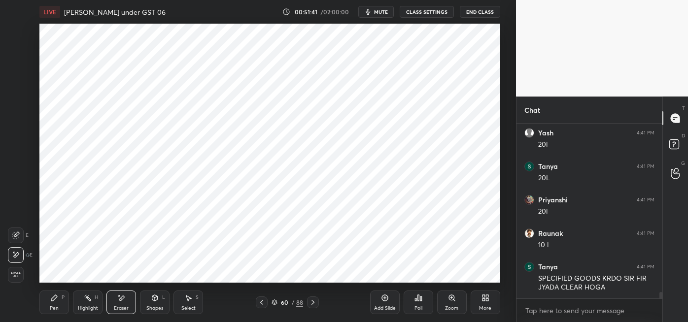
click at [53, 303] on div "Pen P" at bounding box center [54, 303] width 30 height 24
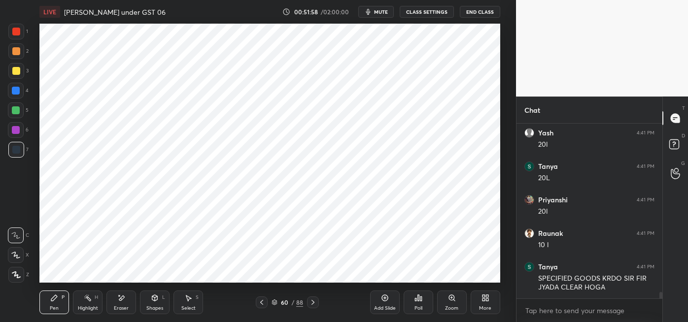
scroll to position [4638, 0]
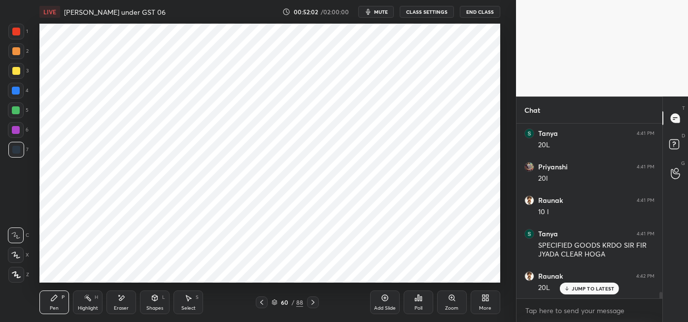
click at [17, 131] on div at bounding box center [16, 130] width 8 height 8
click at [118, 303] on div "Eraser" at bounding box center [121, 303] width 30 height 24
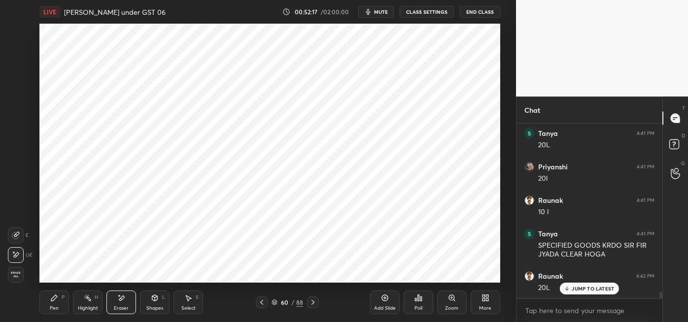
click at [57, 301] on icon at bounding box center [54, 298] width 8 height 8
click at [119, 303] on div "Eraser" at bounding box center [121, 303] width 30 height 24
click at [55, 301] on icon at bounding box center [54, 298] width 8 height 8
click at [119, 300] on icon at bounding box center [121, 298] width 5 height 5
click at [55, 295] on icon at bounding box center [54, 298] width 6 height 6
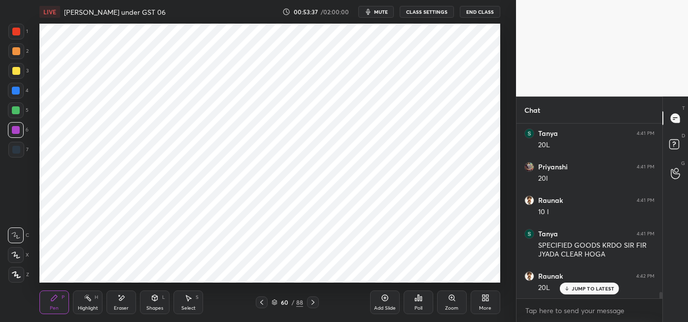
click at [18, 151] on div at bounding box center [16, 150] width 8 height 8
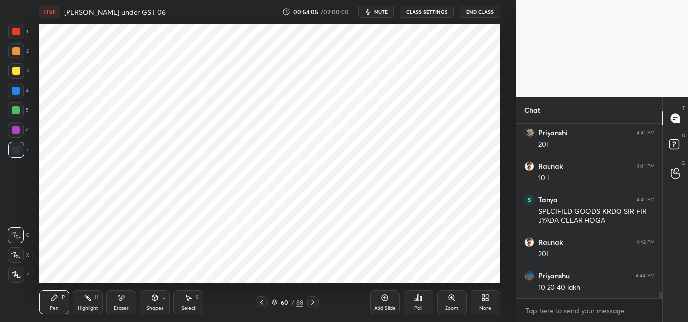
click at [126, 303] on div "Eraser" at bounding box center [121, 303] width 30 height 24
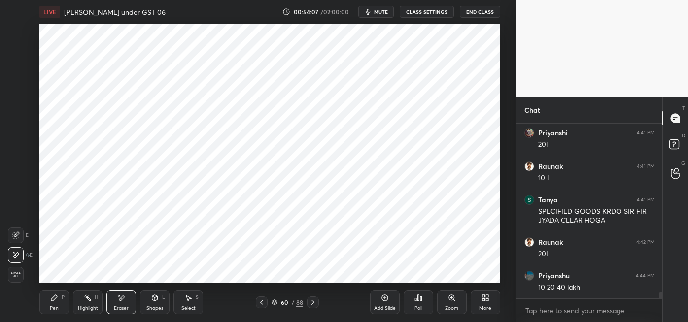
click at [54, 303] on div "Pen P" at bounding box center [54, 303] width 30 height 24
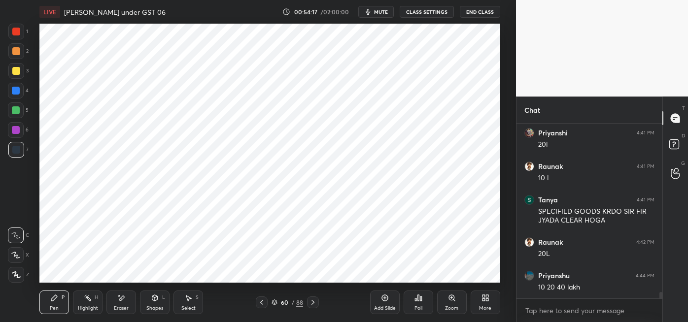
click at [118, 303] on div "Eraser" at bounding box center [121, 303] width 30 height 24
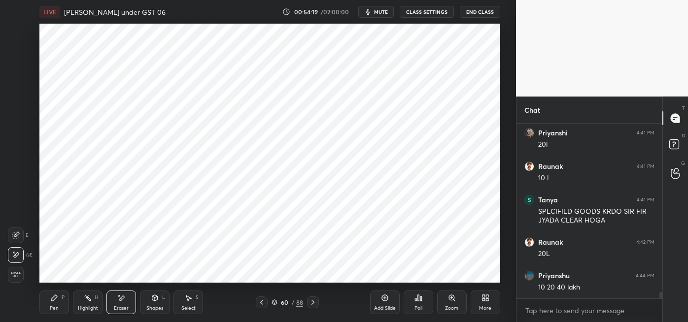
click at [49, 307] on div "Pen P" at bounding box center [54, 303] width 30 height 24
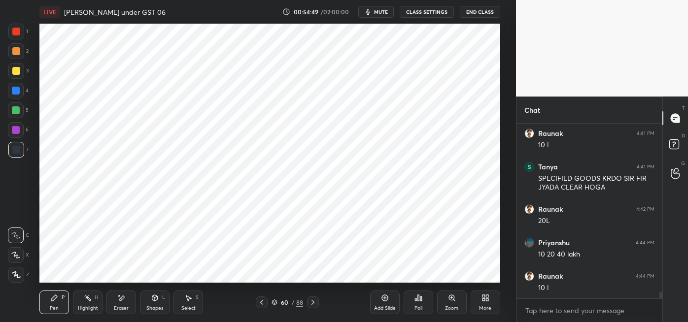
scroll to position [4739, 0]
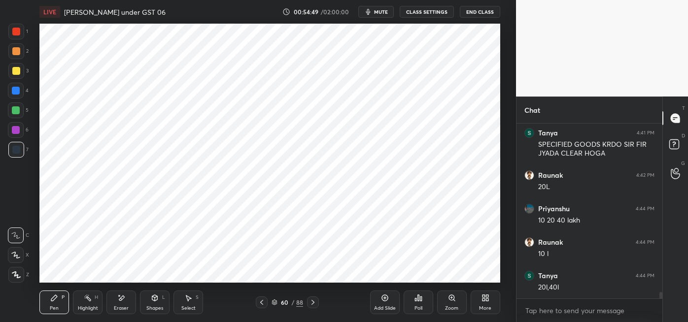
click at [15, 132] on div at bounding box center [16, 130] width 8 height 8
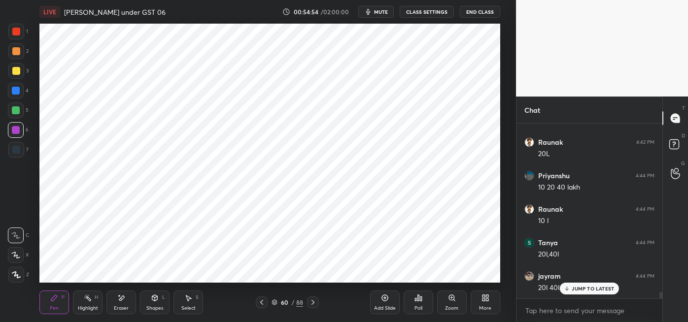
click at [124, 304] on div "Eraser" at bounding box center [121, 303] width 30 height 24
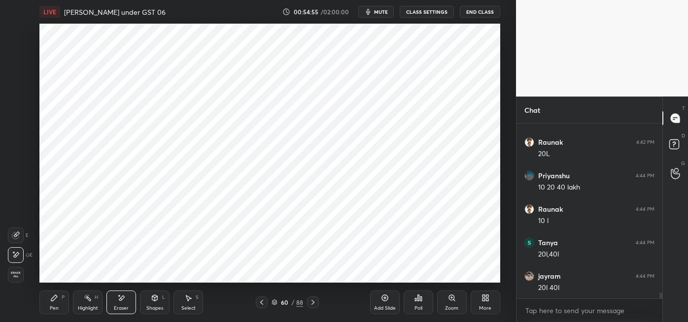
scroll to position [4806, 0]
click at [53, 301] on icon at bounding box center [54, 298] width 8 height 8
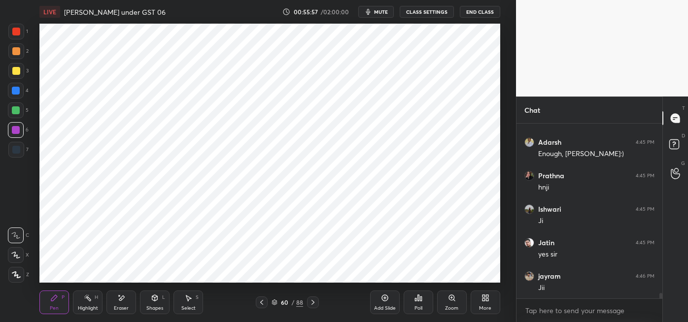
scroll to position [5342, 0]
click at [384, 295] on icon at bounding box center [384, 298] width 6 height 6
click at [14, 92] on div at bounding box center [16, 91] width 8 height 8
click at [19, 149] on div at bounding box center [16, 150] width 8 height 8
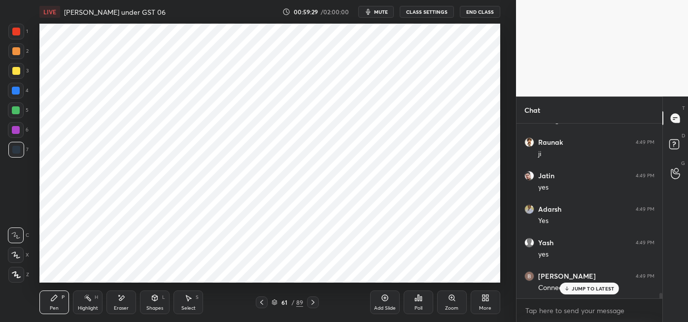
click at [13, 109] on div at bounding box center [16, 110] width 8 height 8
click at [582, 292] on div "JUMP TO LATEST" at bounding box center [589, 289] width 59 height 12
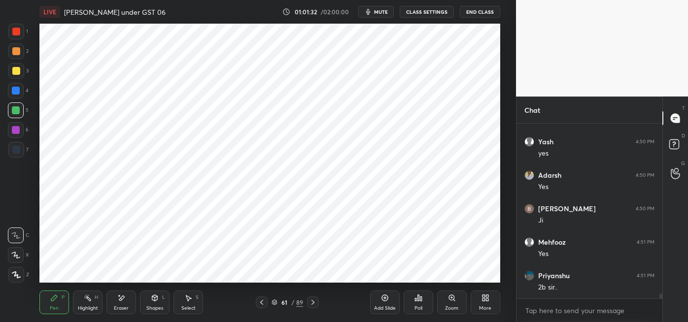
click at [18, 90] on div at bounding box center [16, 91] width 8 height 8
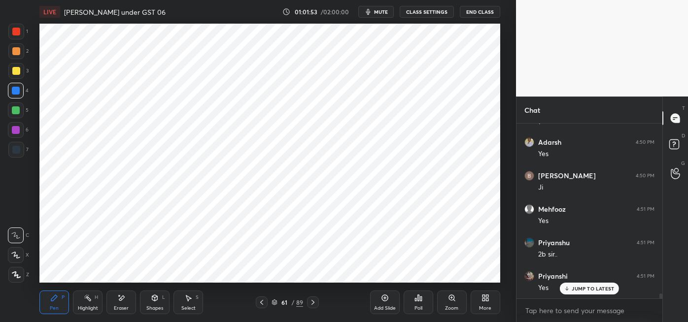
click at [123, 299] on icon at bounding box center [121, 298] width 5 height 5
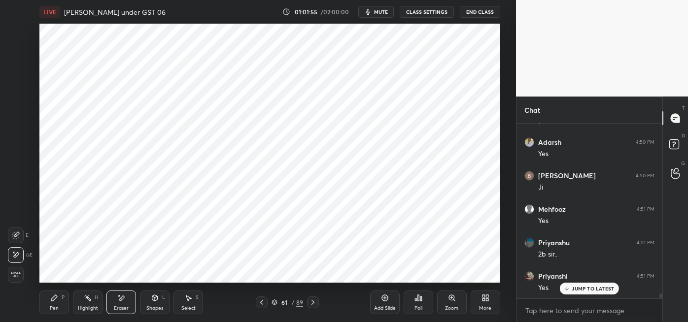
click at [58, 300] on icon at bounding box center [54, 298] width 8 height 8
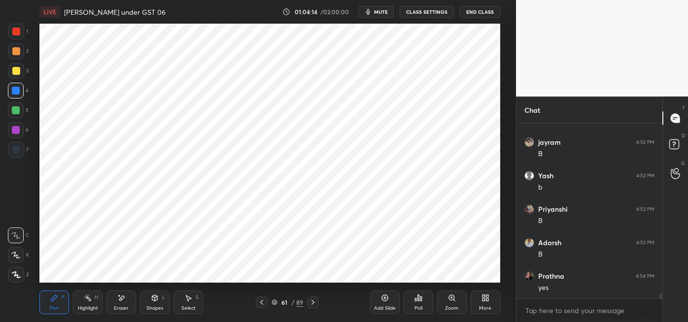
scroll to position [6347, 0]
click at [16, 130] on div at bounding box center [16, 130] width 8 height 8
click at [19, 149] on div at bounding box center [16, 150] width 8 height 8
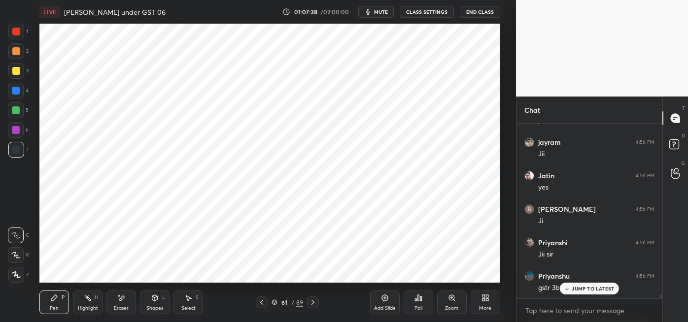
click at [19, 111] on div at bounding box center [16, 110] width 8 height 8
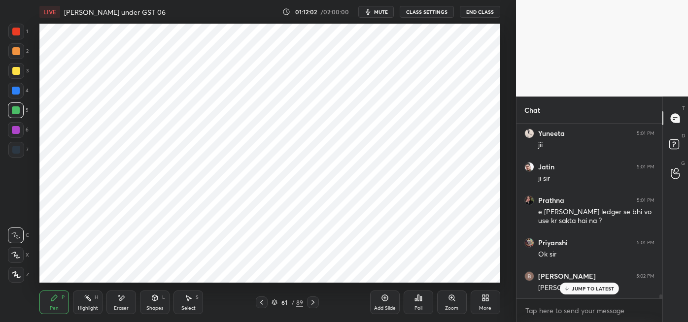
scroll to position [7748, 0]
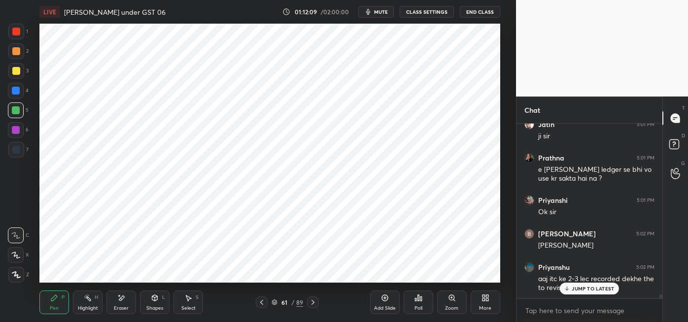
click at [567, 291] on icon at bounding box center [567, 289] width 6 height 6
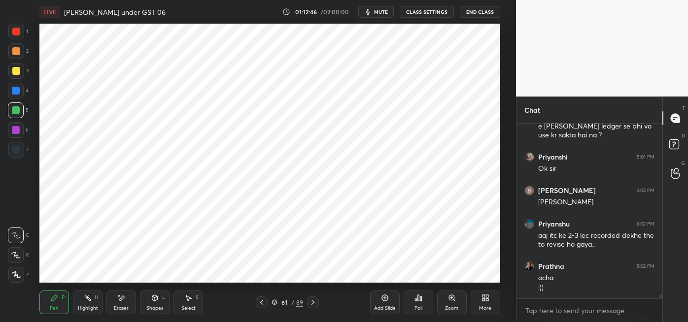
scroll to position [7834, 0]
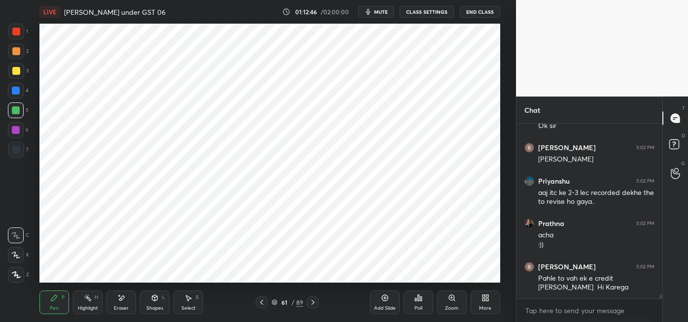
click at [385, 12] on span "mute" at bounding box center [381, 11] width 14 height 7
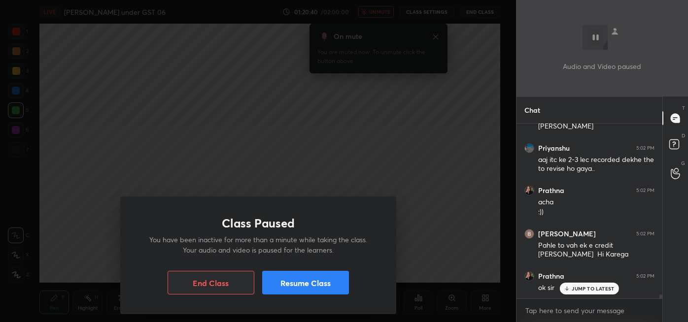
click at [432, 240] on div "Class Paused You have been inactive for more than a minute while taking the cla…" at bounding box center [258, 161] width 516 height 322
click at [312, 289] on button "Resume Class" at bounding box center [305, 283] width 87 height 24
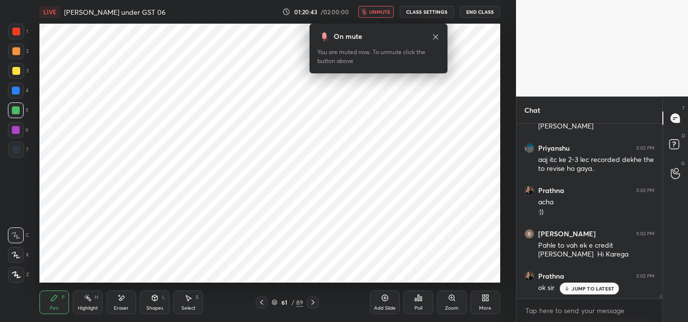
click at [381, 15] on button "unmute" at bounding box center [375, 12] width 35 height 12
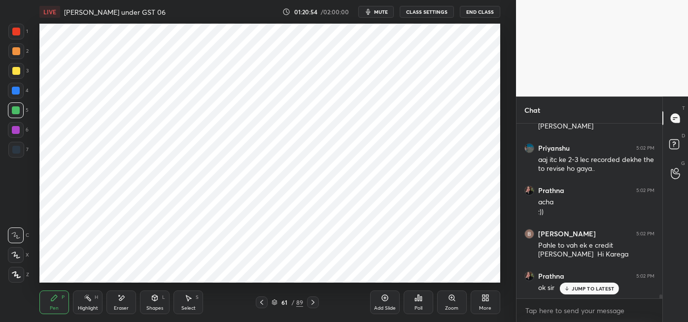
click at [313, 302] on icon at bounding box center [313, 303] width 8 height 8
click at [261, 302] on icon at bounding box center [262, 303] width 8 height 8
click at [382, 303] on div "Add Slide" at bounding box center [385, 303] width 30 height 24
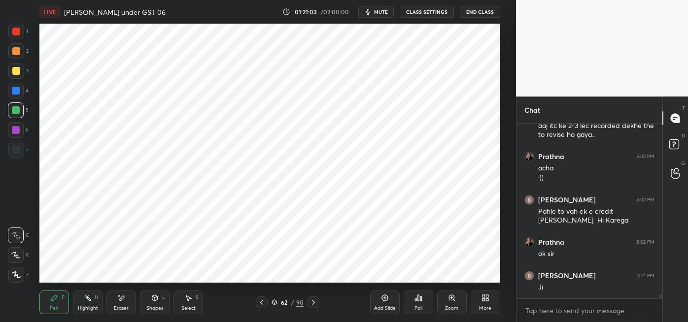
scroll to position [7934, 0]
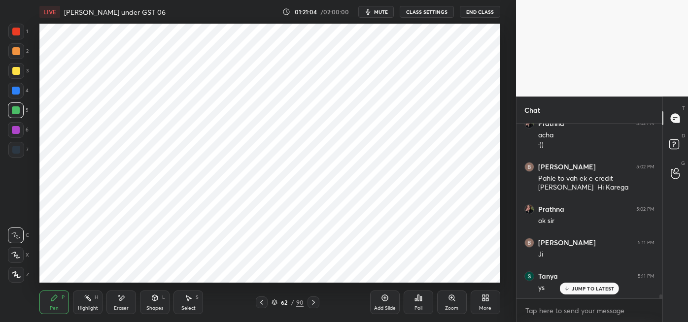
click at [154, 301] on icon at bounding box center [154, 298] width 5 height 6
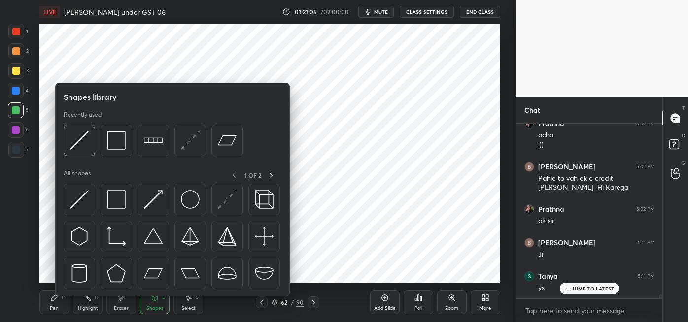
click at [118, 140] on img at bounding box center [116, 140] width 19 height 19
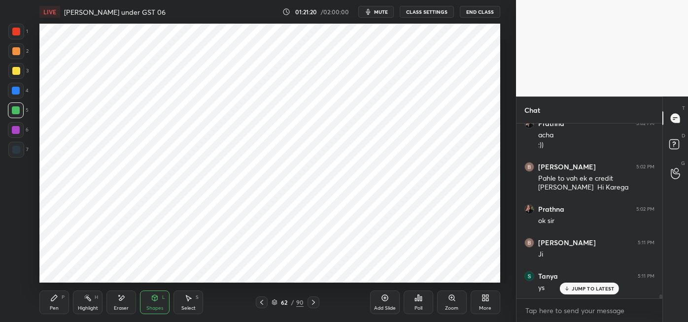
click at [49, 307] on div "Pen P" at bounding box center [54, 303] width 30 height 24
click at [16, 149] on div at bounding box center [16, 150] width 8 height 8
click at [15, 31] on div at bounding box center [16, 32] width 8 height 8
click at [190, 304] on div "Select S" at bounding box center [188, 303] width 30 height 24
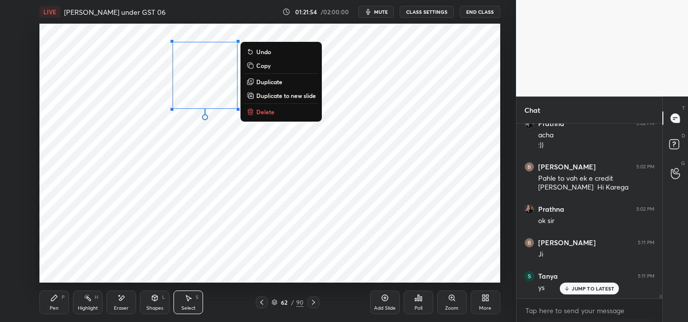
click at [197, 155] on div "0 ° Undo Copy Duplicate Duplicate to new slide Delete" at bounding box center [269, 153] width 461 height 259
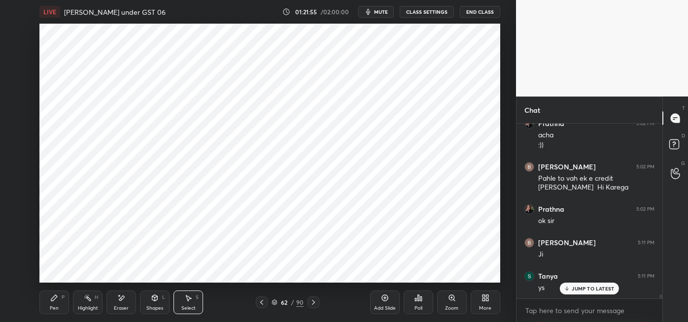
click at [55, 299] on icon at bounding box center [54, 298] width 6 height 6
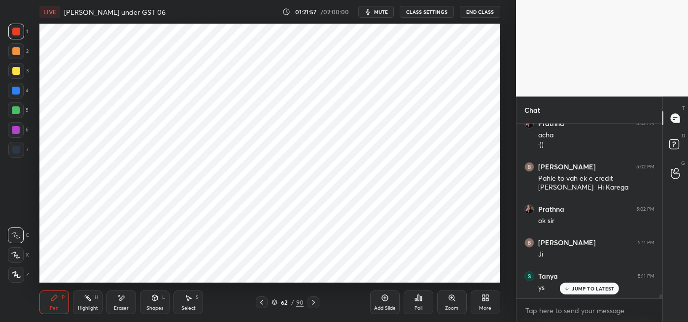
click at [18, 93] on div at bounding box center [16, 91] width 8 height 8
click at [15, 130] on div at bounding box center [16, 130] width 8 height 8
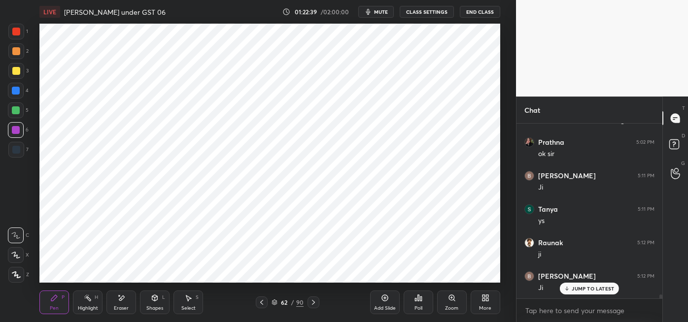
scroll to position [8035, 0]
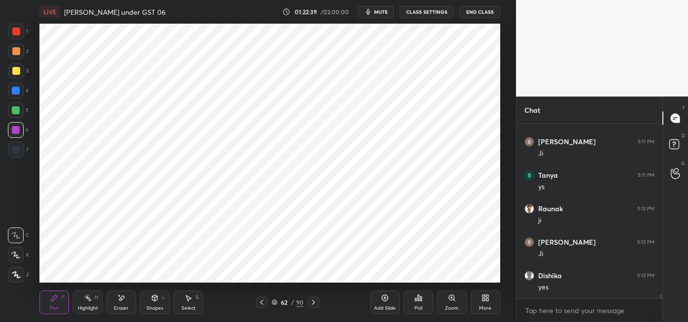
click at [16, 151] on div at bounding box center [16, 150] width 8 height 8
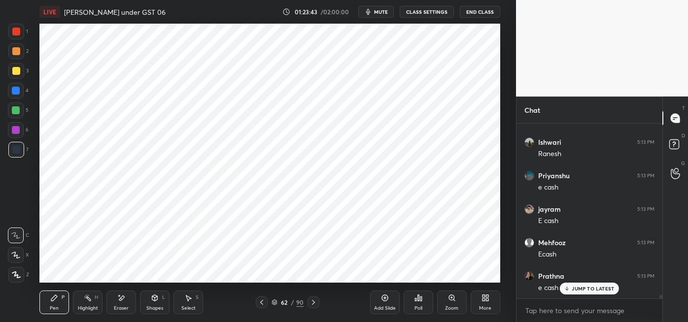
scroll to position [8906, 0]
click at [17, 95] on div at bounding box center [16, 91] width 16 height 16
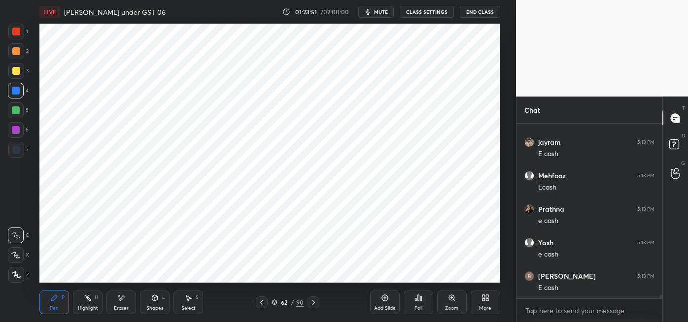
scroll to position [8973, 0]
click at [90, 304] on div "Highlight H" at bounding box center [88, 303] width 30 height 24
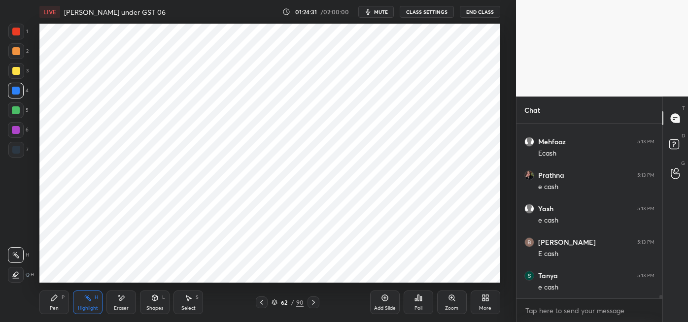
scroll to position [9006, 0]
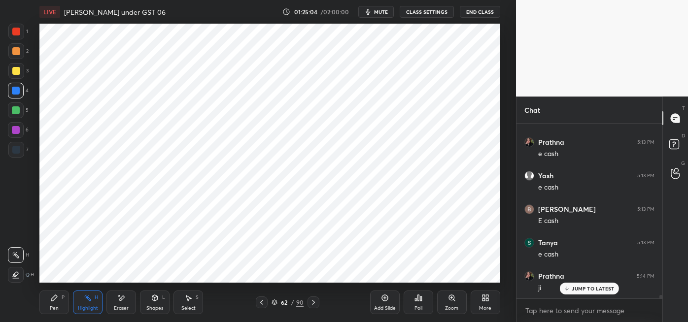
click at [18, 155] on div at bounding box center [16, 150] width 16 height 16
click at [18, 133] on div at bounding box center [16, 130] width 8 height 8
click at [50, 302] on div "Pen P" at bounding box center [54, 303] width 30 height 24
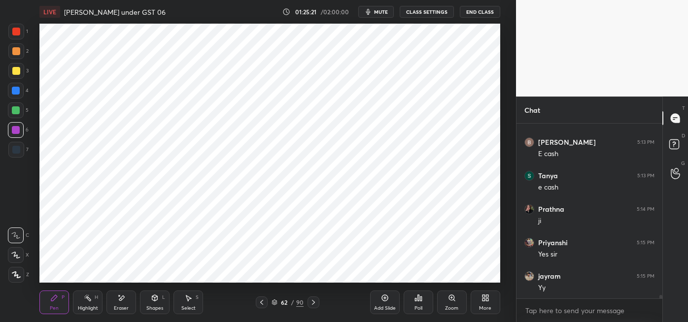
scroll to position [9107, 0]
click at [18, 151] on div at bounding box center [16, 150] width 8 height 8
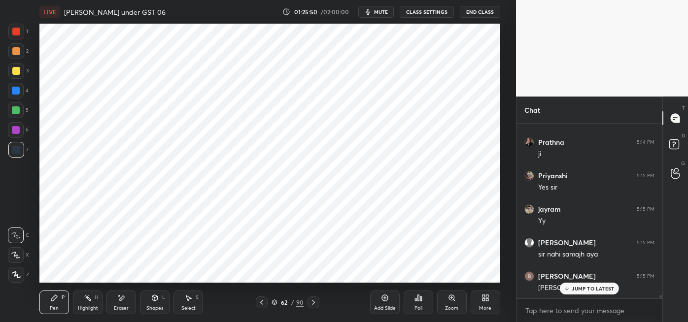
scroll to position [9150, 0]
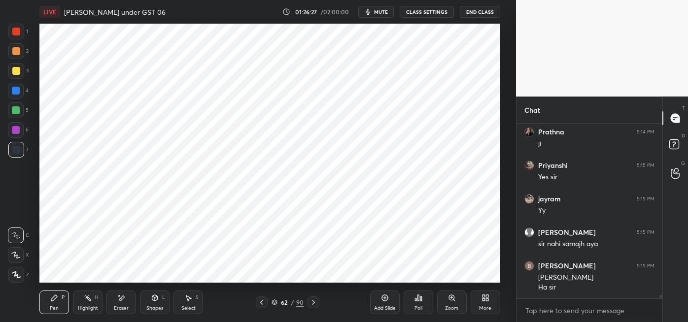
click at [19, 111] on div at bounding box center [16, 110] width 8 height 8
click at [17, 33] on div at bounding box center [16, 32] width 8 height 8
click at [20, 149] on div at bounding box center [16, 150] width 16 height 16
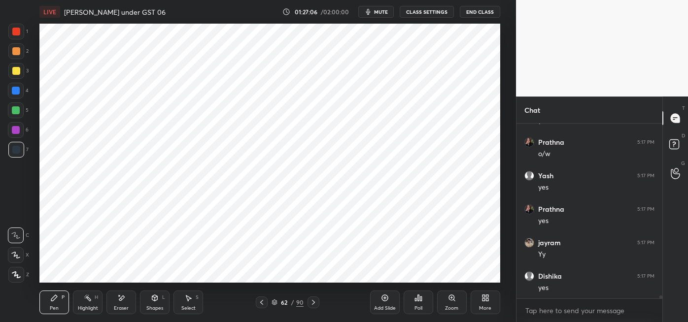
scroll to position [9552, 0]
click at [18, 114] on div at bounding box center [16, 110] width 16 height 16
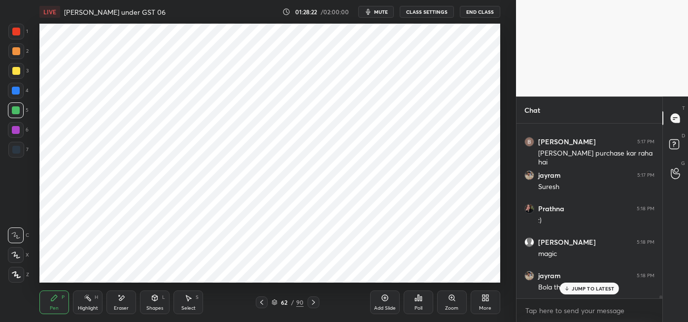
scroll to position [9920, 0]
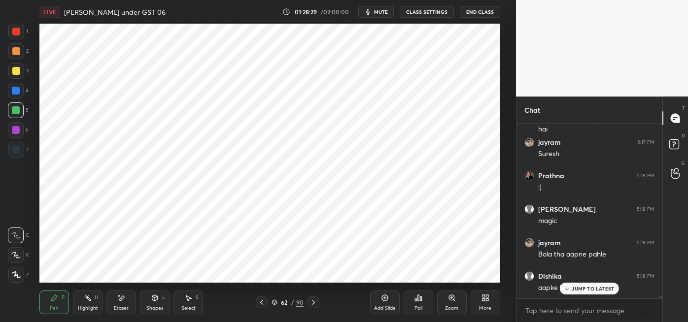
click at [578, 288] on p "JUMP TO LATEST" at bounding box center [592, 289] width 42 height 6
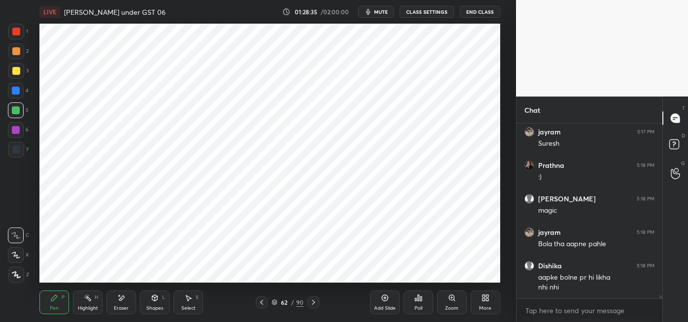
click at [18, 149] on div at bounding box center [16, 150] width 8 height 8
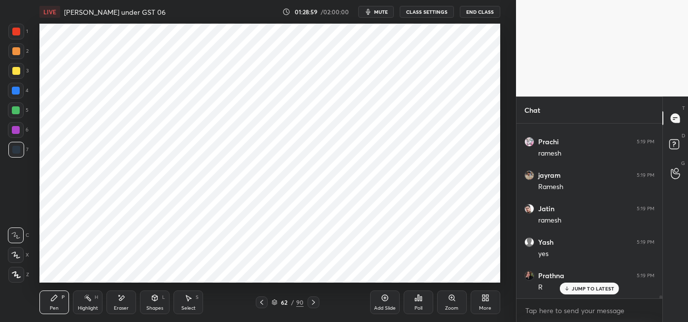
scroll to position [10164, 0]
click at [17, 91] on div at bounding box center [16, 91] width 8 height 8
click at [17, 152] on div at bounding box center [16, 150] width 8 height 8
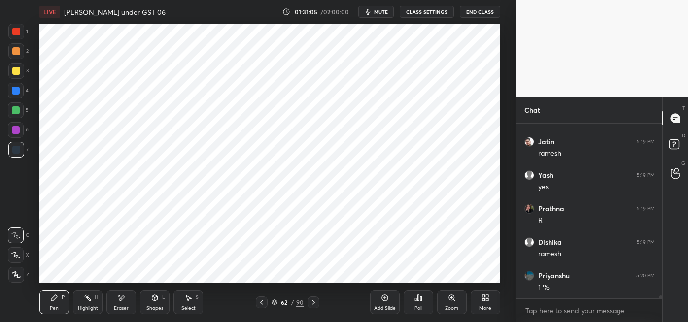
click at [17, 111] on div at bounding box center [16, 110] width 8 height 8
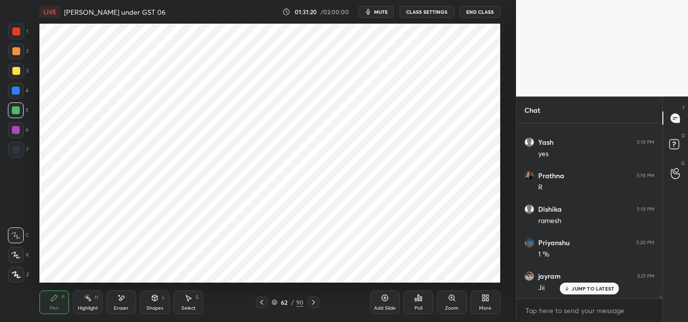
click at [18, 150] on div at bounding box center [16, 150] width 8 height 8
click at [115, 303] on div "Eraser" at bounding box center [121, 303] width 30 height 24
click at [55, 301] on icon at bounding box center [54, 298] width 8 height 8
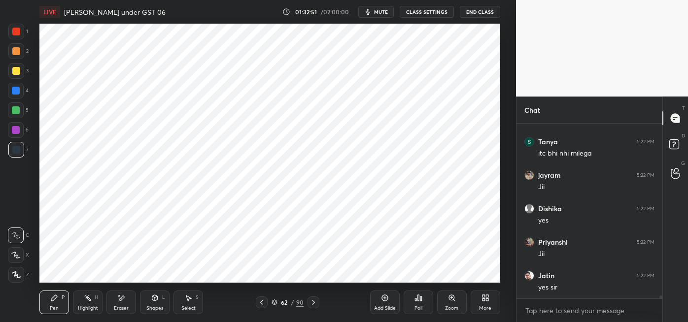
scroll to position [10432, 0]
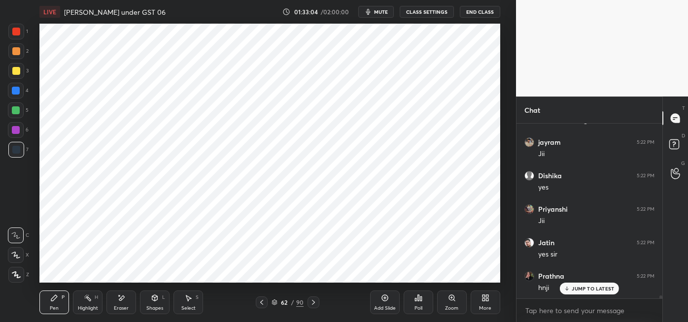
click at [122, 301] on icon at bounding box center [121, 298] width 8 height 8
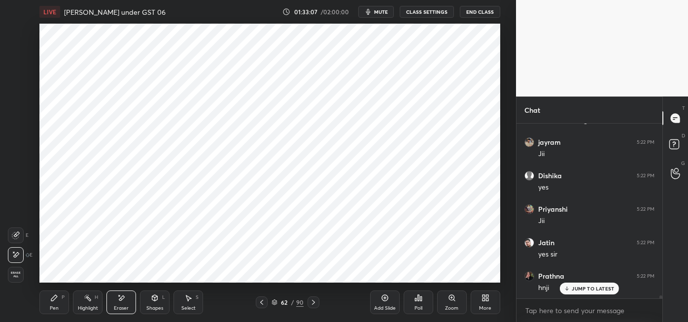
click at [55, 303] on div "Pen P" at bounding box center [54, 303] width 30 height 24
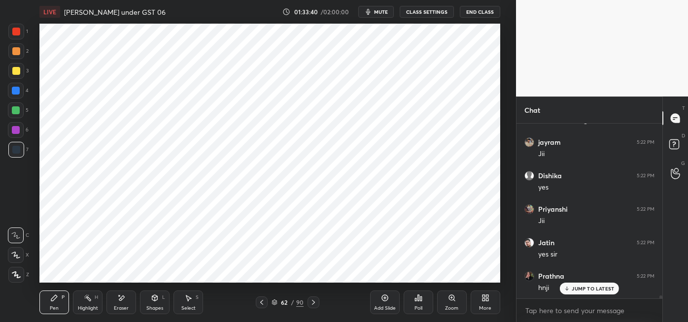
click at [89, 306] on div "Highlight" at bounding box center [88, 308] width 20 height 5
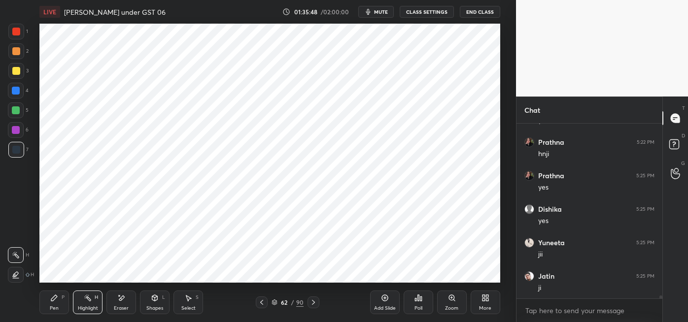
scroll to position [10600, 0]
click at [58, 298] on div "Pen P" at bounding box center [54, 303] width 30 height 24
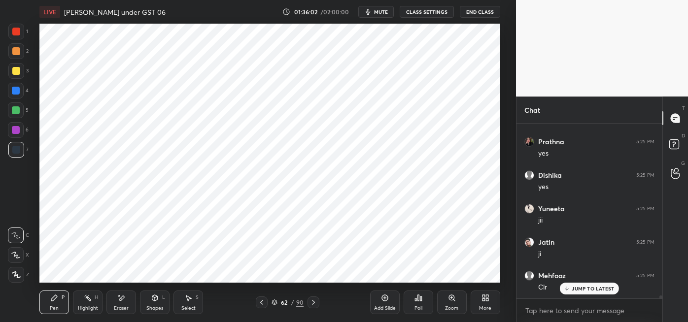
scroll to position [10633, 0]
click at [580, 290] on p "JUMP TO LATEST" at bounding box center [592, 289] width 42 height 6
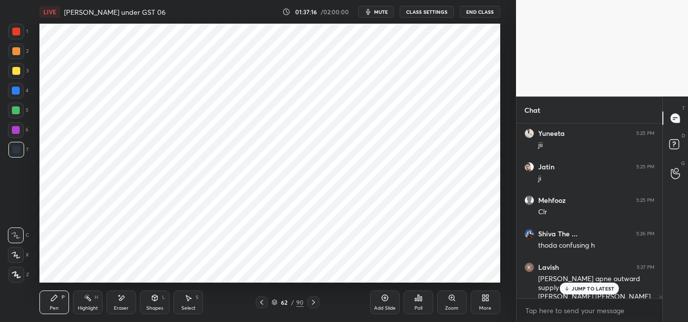
click at [574, 286] on p "JUMP TO LATEST" at bounding box center [592, 289] width 42 height 6
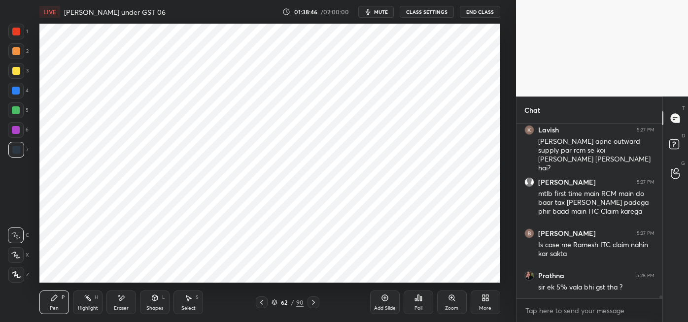
scroll to position [10856, 0]
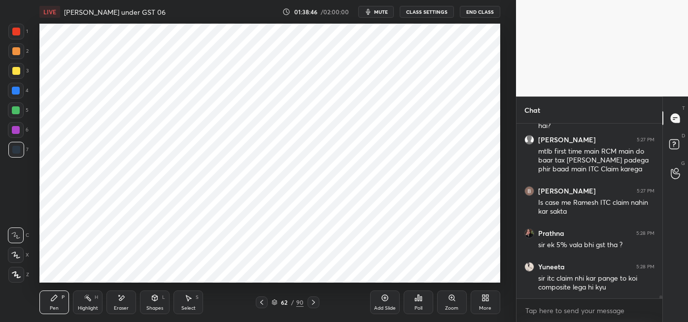
click at [677, 174] on icon at bounding box center [674, 173] width 9 height 11
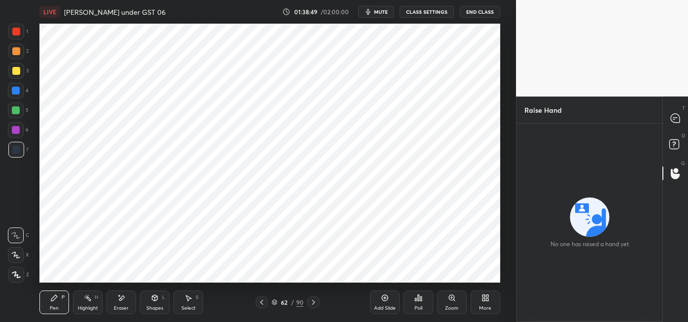
click at [673, 116] on icon at bounding box center [674, 118] width 9 height 9
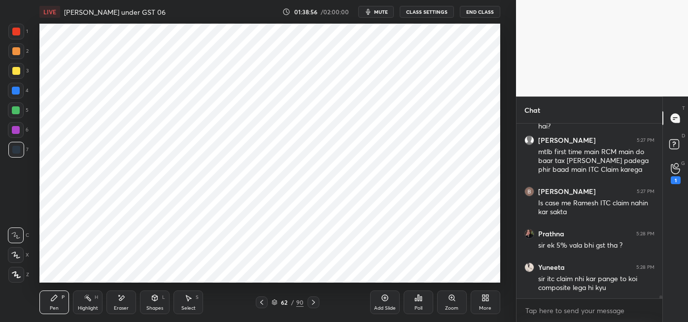
scroll to position [11089, 0]
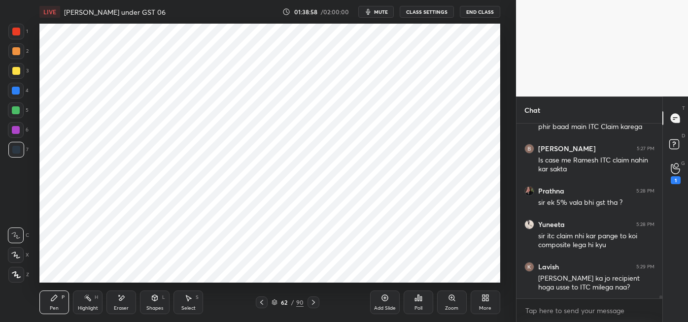
click at [675, 181] on div "1" at bounding box center [675, 180] width 10 height 8
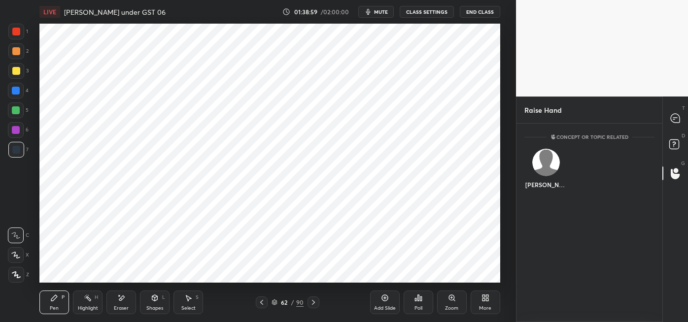
click at [553, 178] on div "[PERSON_NAME]" at bounding box center [545, 170] width 43 height 57
click at [549, 195] on button "INVITE" at bounding box center [546, 191] width 34 height 13
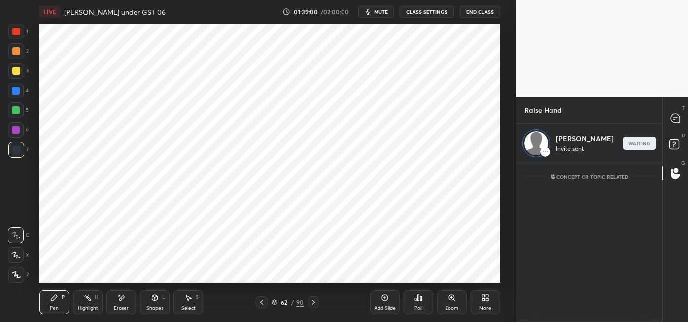
click at [676, 120] on icon at bounding box center [674, 118] width 9 height 9
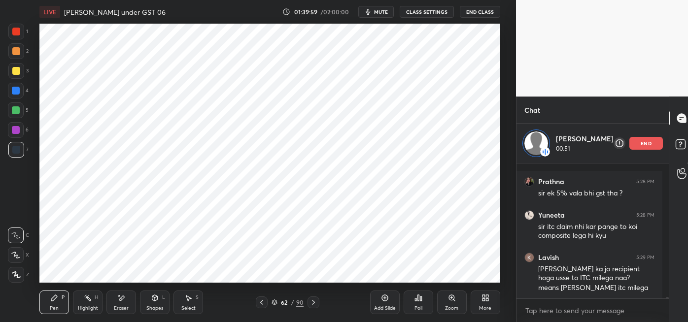
scroll to position [11181, 0]
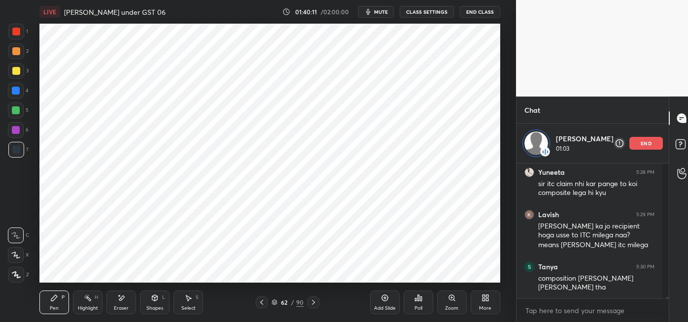
click at [92, 300] on icon at bounding box center [88, 298] width 8 height 8
click at [17, 112] on div at bounding box center [16, 110] width 8 height 8
click at [641, 143] on p "end" at bounding box center [645, 143] width 11 height 5
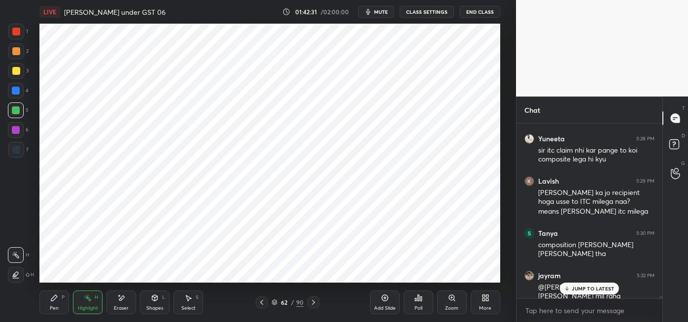
scroll to position [11208, 0]
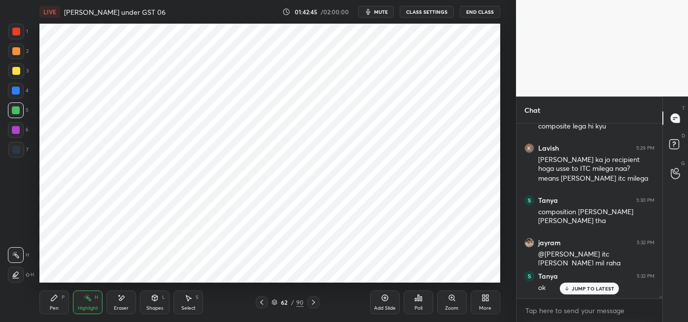
click at [59, 299] on div "Pen P" at bounding box center [54, 303] width 30 height 24
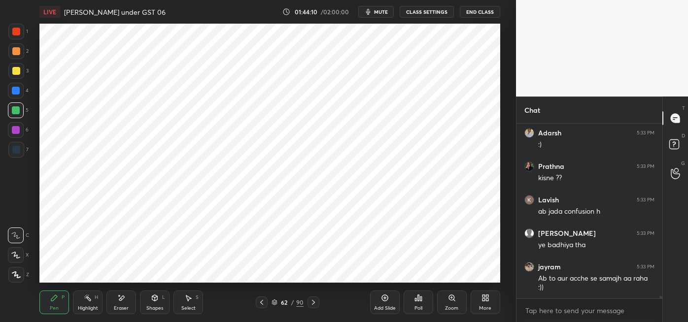
scroll to position [11527, 0]
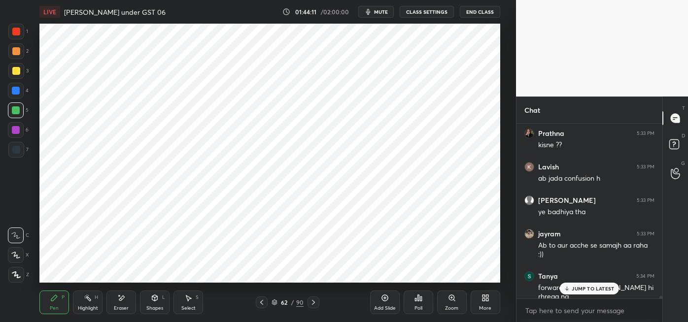
click at [88, 299] on rect at bounding box center [88, 299] width 5 height 5
click at [86, 301] on icon at bounding box center [88, 298] width 8 height 8
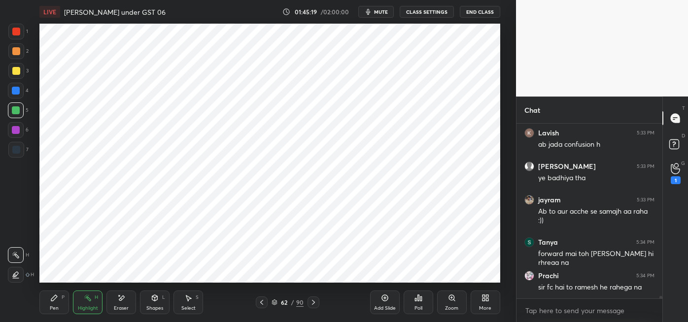
click at [668, 178] on div "1" at bounding box center [676, 174] width 20 height 18
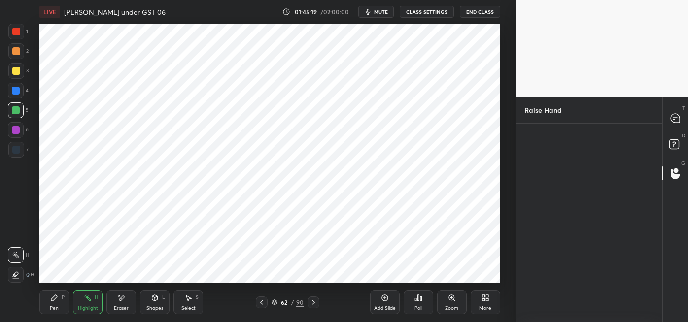
scroll to position [3, 2]
click at [542, 187] on div "Lavish" at bounding box center [545, 170] width 43 height 57
click at [546, 188] on button "INVITE" at bounding box center [546, 191] width 34 height 13
click at [668, 120] on div at bounding box center [676, 118] width 20 height 18
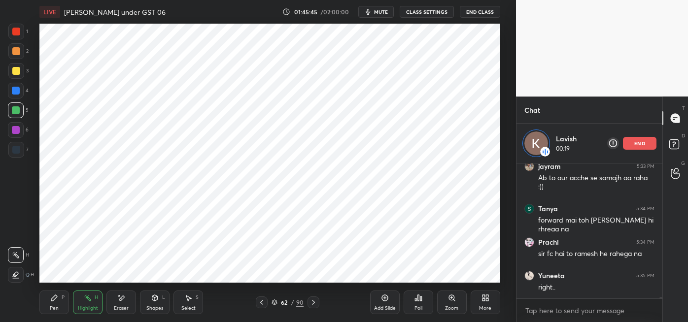
scroll to position [11594, 0]
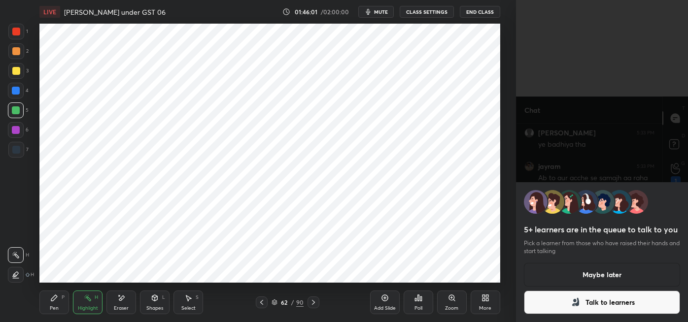
click at [575, 306] on icon at bounding box center [575, 303] width 12 height 12
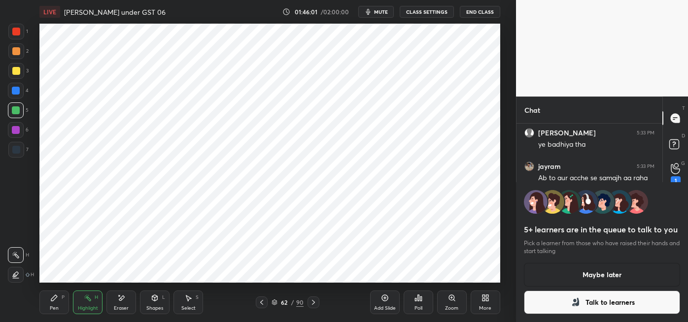
scroll to position [3, 2]
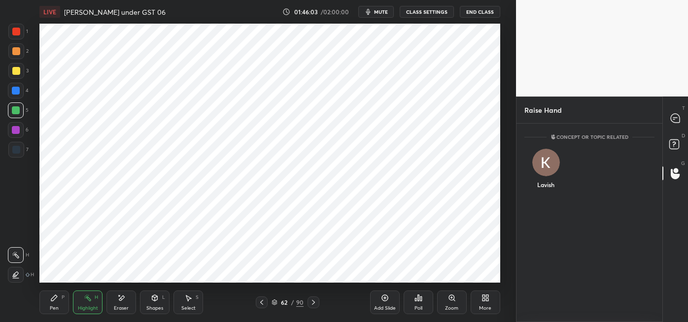
click at [546, 189] on div "Lavish" at bounding box center [545, 170] width 43 height 57
click at [546, 193] on button "INVITE" at bounding box center [546, 191] width 34 height 13
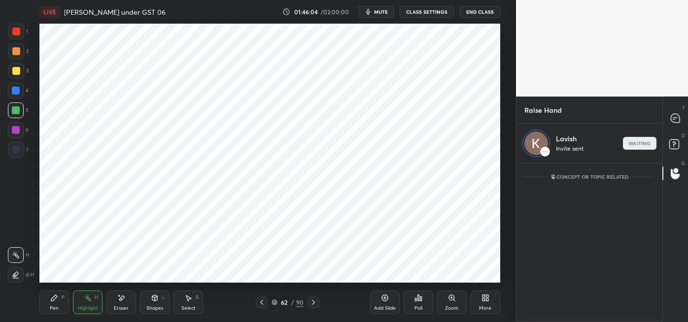
scroll to position [156, 143]
click at [673, 119] on icon at bounding box center [673, 119] width 1 height 0
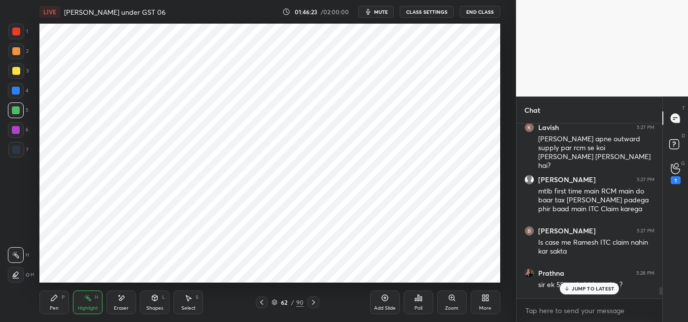
scroll to position [10999, 0]
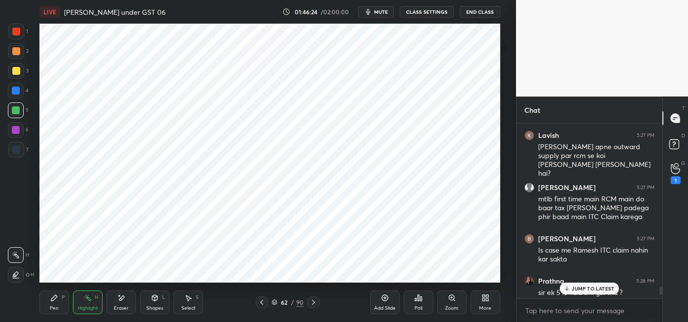
click at [675, 180] on div "1" at bounding box center [675, 180] width 10 height 8
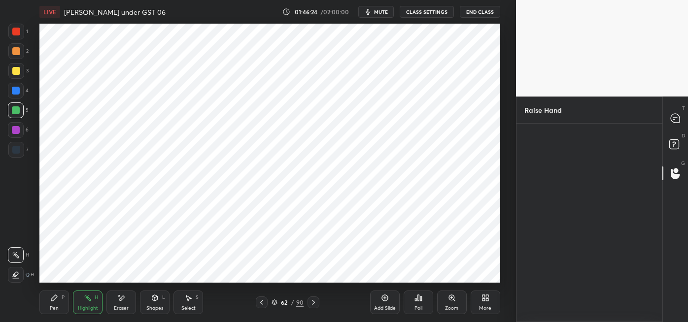
scroll to position [3, 2]
click at [547, 185] on div "Tanya" at bounding box center [545, 170] width 43 height 57
click at [676, 119] on icon at bounding box center [674, 118] width 9 height 9
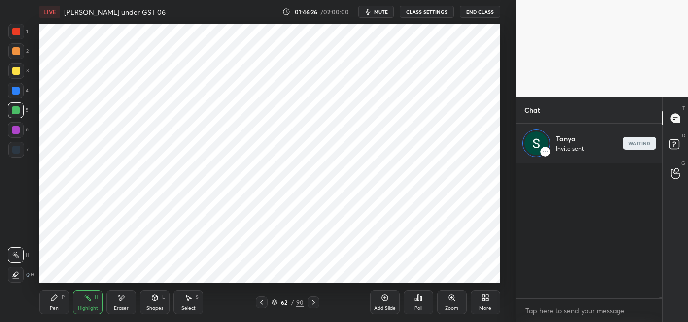
scroll to position [132, 143]
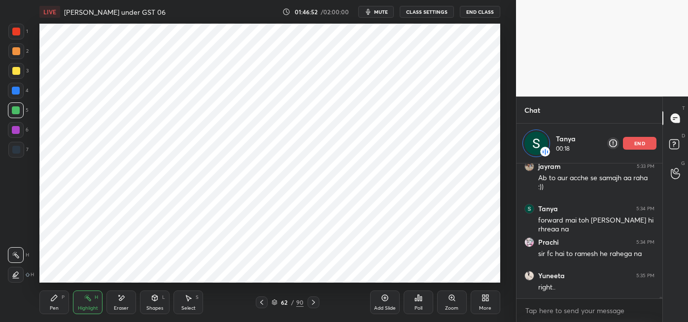
click at [61, 302] on div "Pen P" at bounding box center [54, 303] width 30 height 24
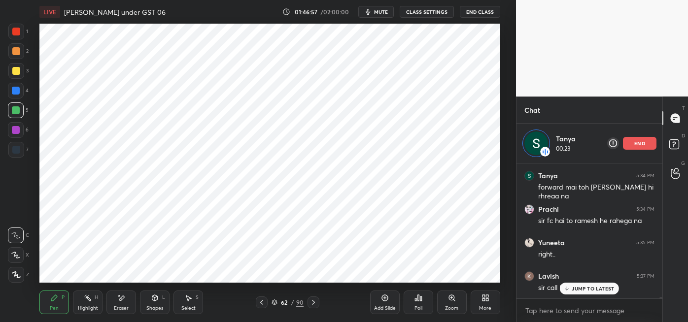
click at [91, 300] on rect at bounding box center [88, 299] width 5 height 5
click at [55, 299] on icon at bounding box center [54, 298] width 8 height 8
click at [94, 304] on div "Highlight H" at bounding box center [88, 303] width 30 height 24
click at [14, 129] on div at bounding box center [16, 130] width 8 height 8
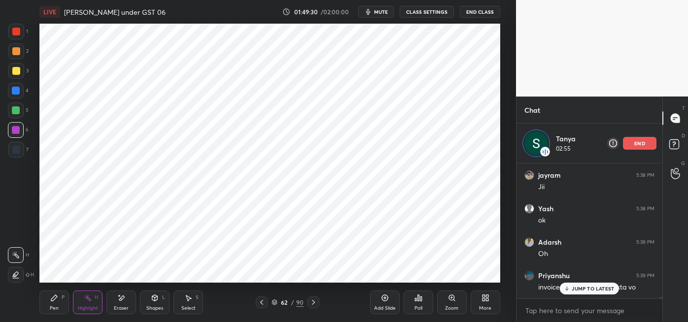
scroll to position [12002, 0]
click at [633, 142] on div "end" at bounding box center [639, 143] width 33 height 13
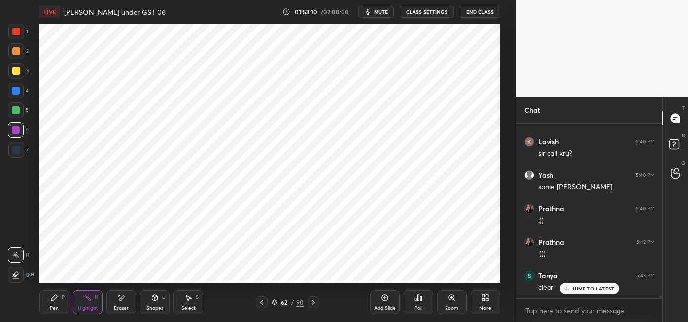
scroll to position [12206, 0]
click at [375, 12] on button "mute" at bounding box center [375, 12] width 35 height 12
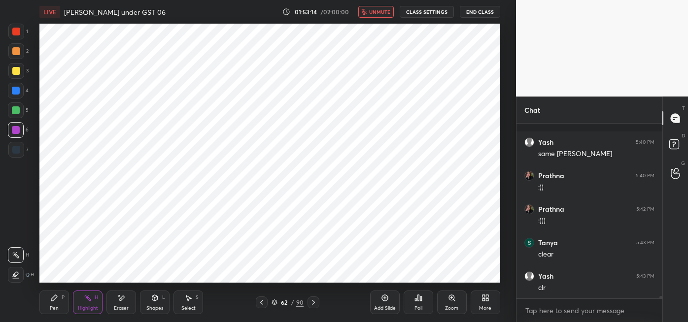
scroll to position [12248, 0]
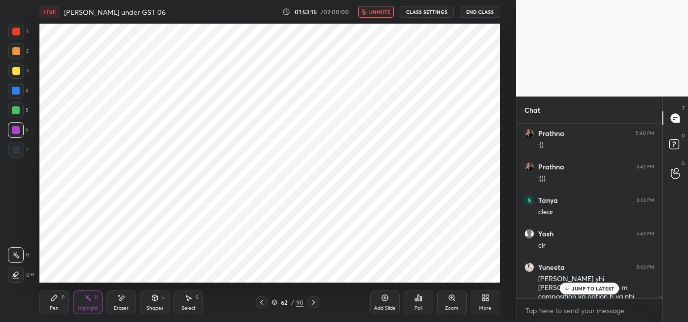
click at [378, 10] on span "unmute" at bounding box center [379, 11] width 21 height 7
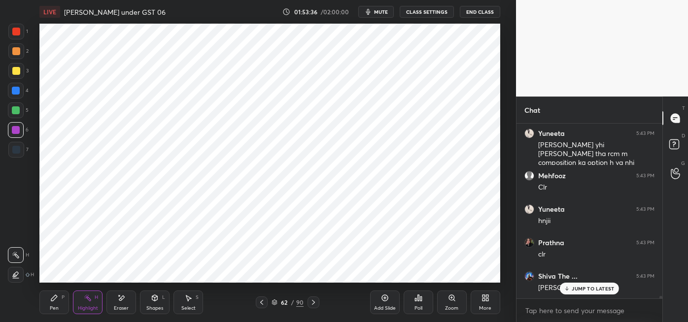
scroll to position [12416, 0]
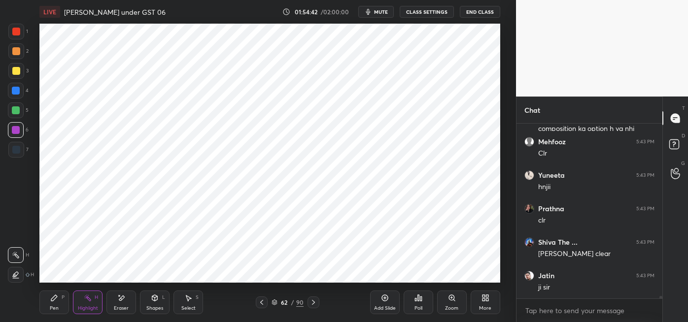
click at [386, 298] on icon at bounding box center [384, 298] width 3 height 3
click at [48, 300] on div "Pen P" at bounding box center [54, 303] width 30 height 24
click at [121, 299] on icon at bounding box center [121, 298] width 5 height 5
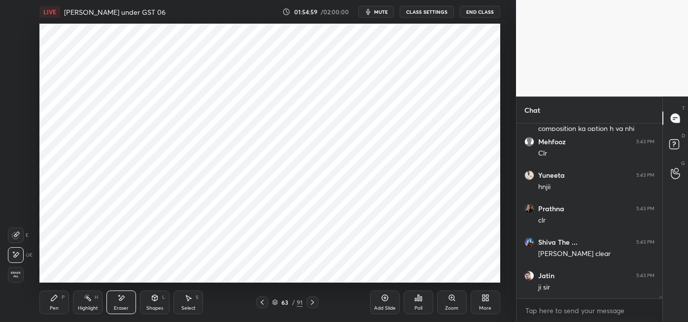
click at [59, 301] on div "Pen P" at bounding box center [54, 303] width 30 height 24
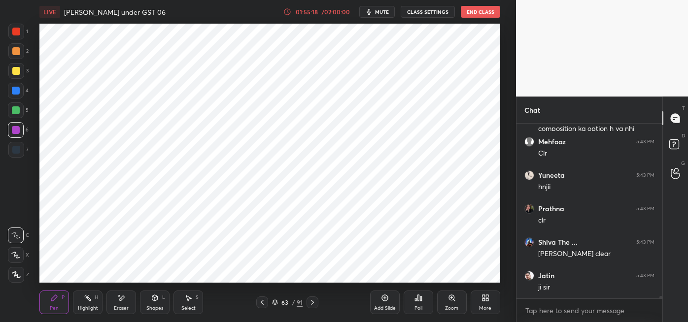
click at [329, 13] on div "/ 02:00:00" at bounding box center [336, 12] width 31 height 6
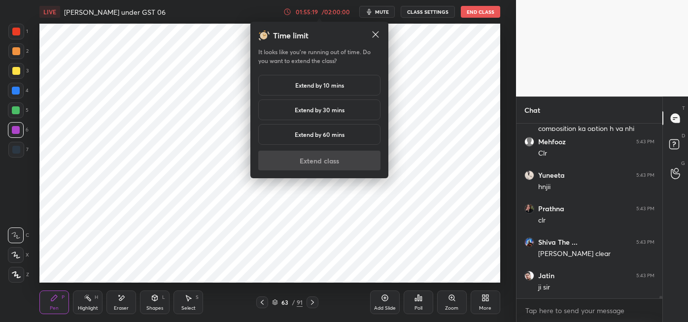
click at [330, 85] on h5 "Extend by 10 mins" at bounding box center [319, 85] width 49 height 9
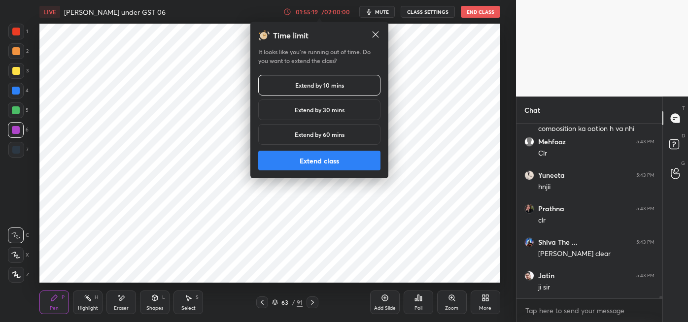
click at [343, 165] on button "Extend class" at bounding box center [319, 161] width 122 height 20
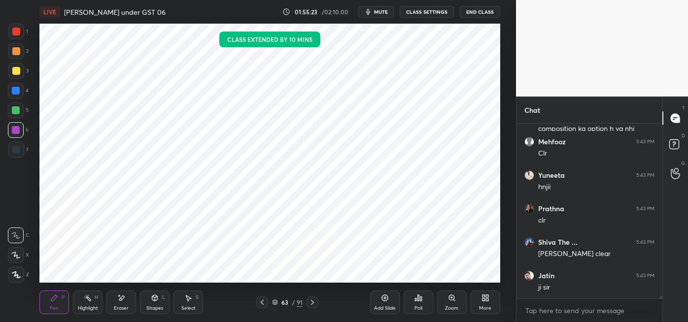
click at [62, 297] on div "P" at bounding box center [63, 297] width 3 height 5
click at [113, 303] on div "Eraser" at bounding box center [121, 303] width 30 height 24
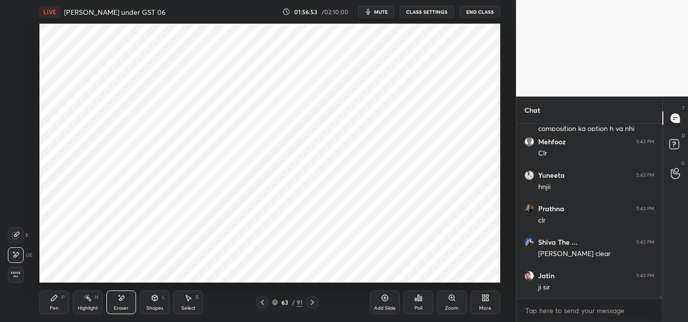
click at [53, 301] on icon at bounding box center [54, 298] width 8 height 8
click at [28, 107] on div "5" at bounding box center [18, 110] width 21 height 16
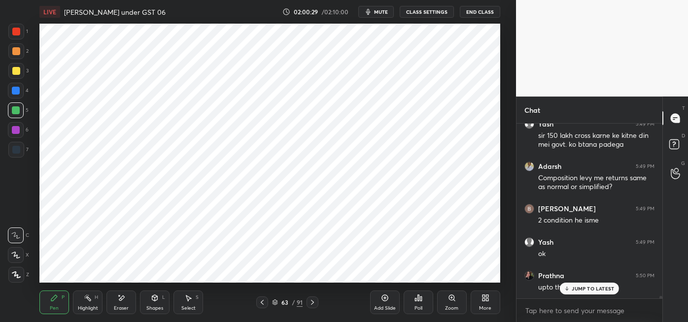
scroll to position [12634, 0]
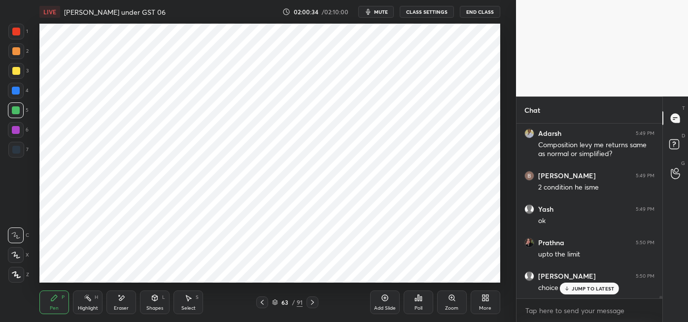
click at [313, 300] on icon at bounding box center [312, 303] width 8 height 8
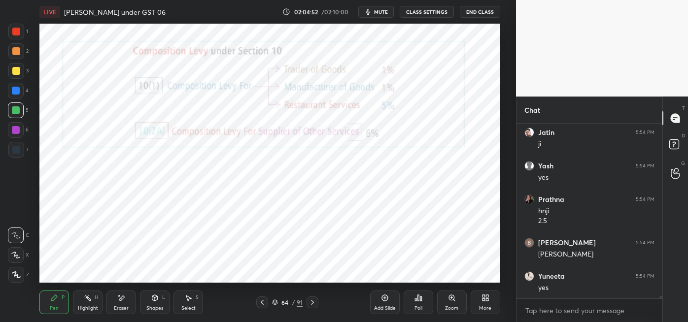
scroll to position [12980, 0]
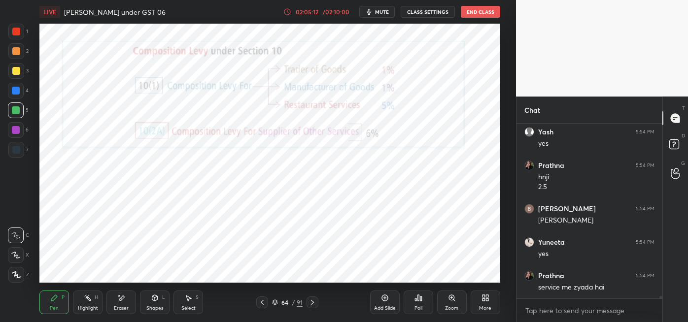
click at [326, 9] on div "/ 02:10:00" at bounding box center [336, 12] width 31 height 6
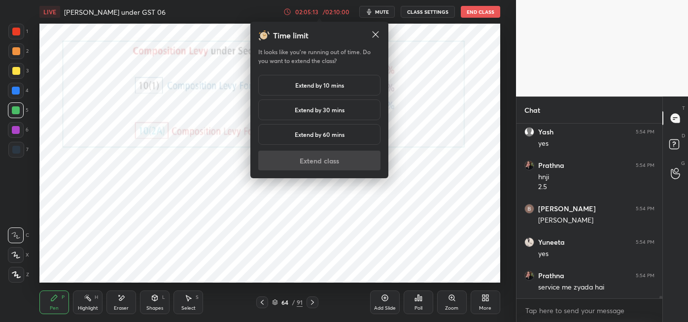
click at [318, 84] on h5 "Extend by 10 mins" at bounding box center [319, 85] width 49 height 9
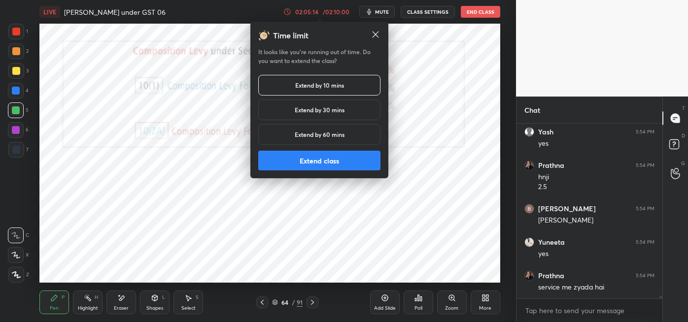
click at [298, 162] on button "Extend class" at bounding box center [319, 161] width 122 height 20
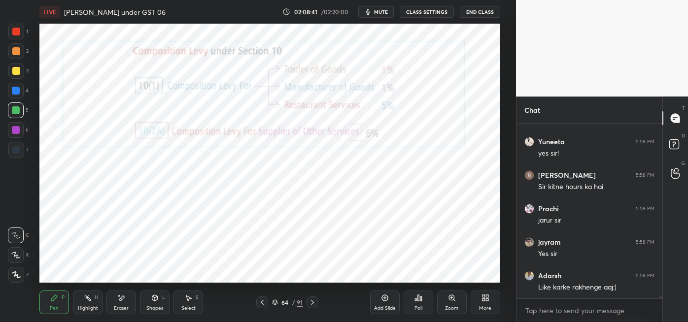
scroll to position [13936, 0]
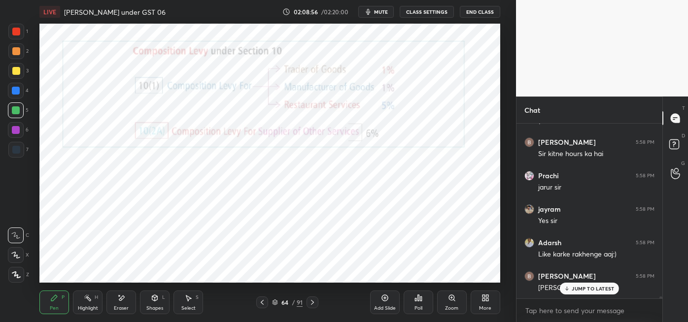
click at [311, 304] on icon at bounding box center [312, 302] width 3 height 5
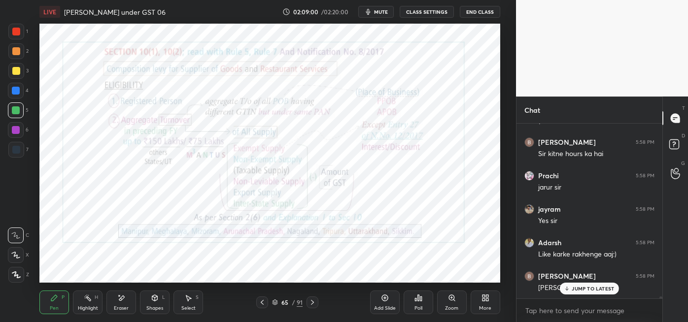
click at [89, 304] on div "Highlight H" at bounding box center [88, 303] width 30 height 24
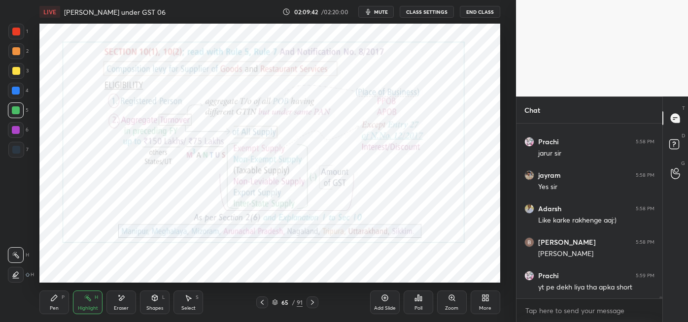
click at [48, 305] on div "Pen P" at bounding box center [54, 303] width 30 height 24
click at [118, 298] on icon at bounding box center [121, 298] width 8 height 8
click at [56, 306] on div "Pen" at bounding box center [54, 308] width 9 height 5
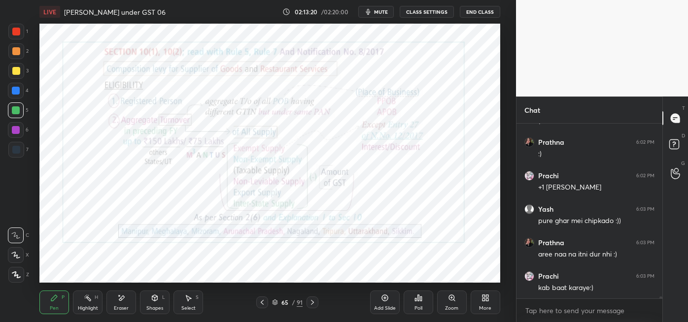
scroll to position [14643, 0]
click at [485, 14] on button "End Class" at bounding box center [480, 12] width 40 height 12
